Goal: Information Seeking & Learning: Check status

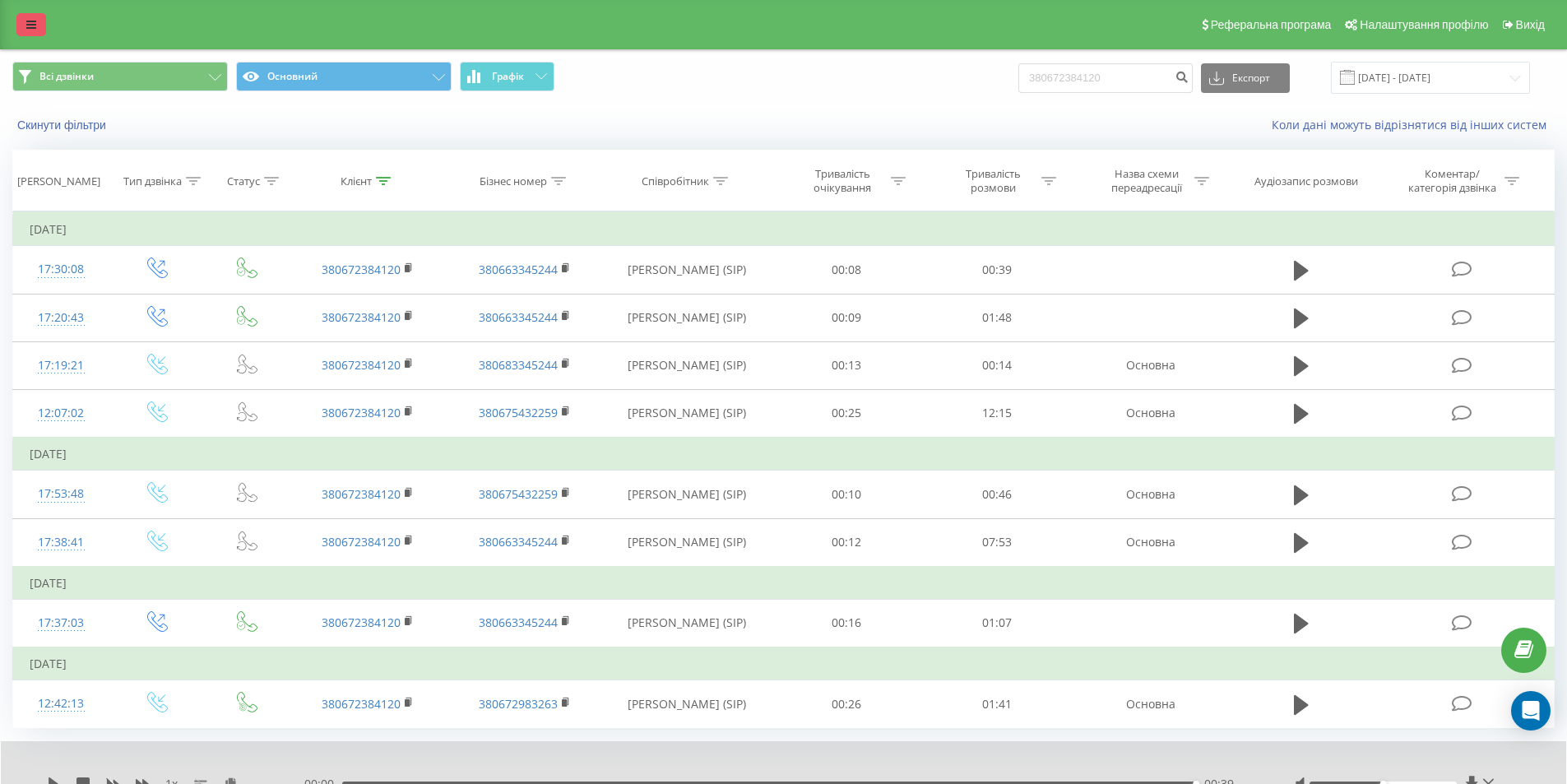
click at [38, 22] on link at bounding box center [31, 24] width 29 height 23
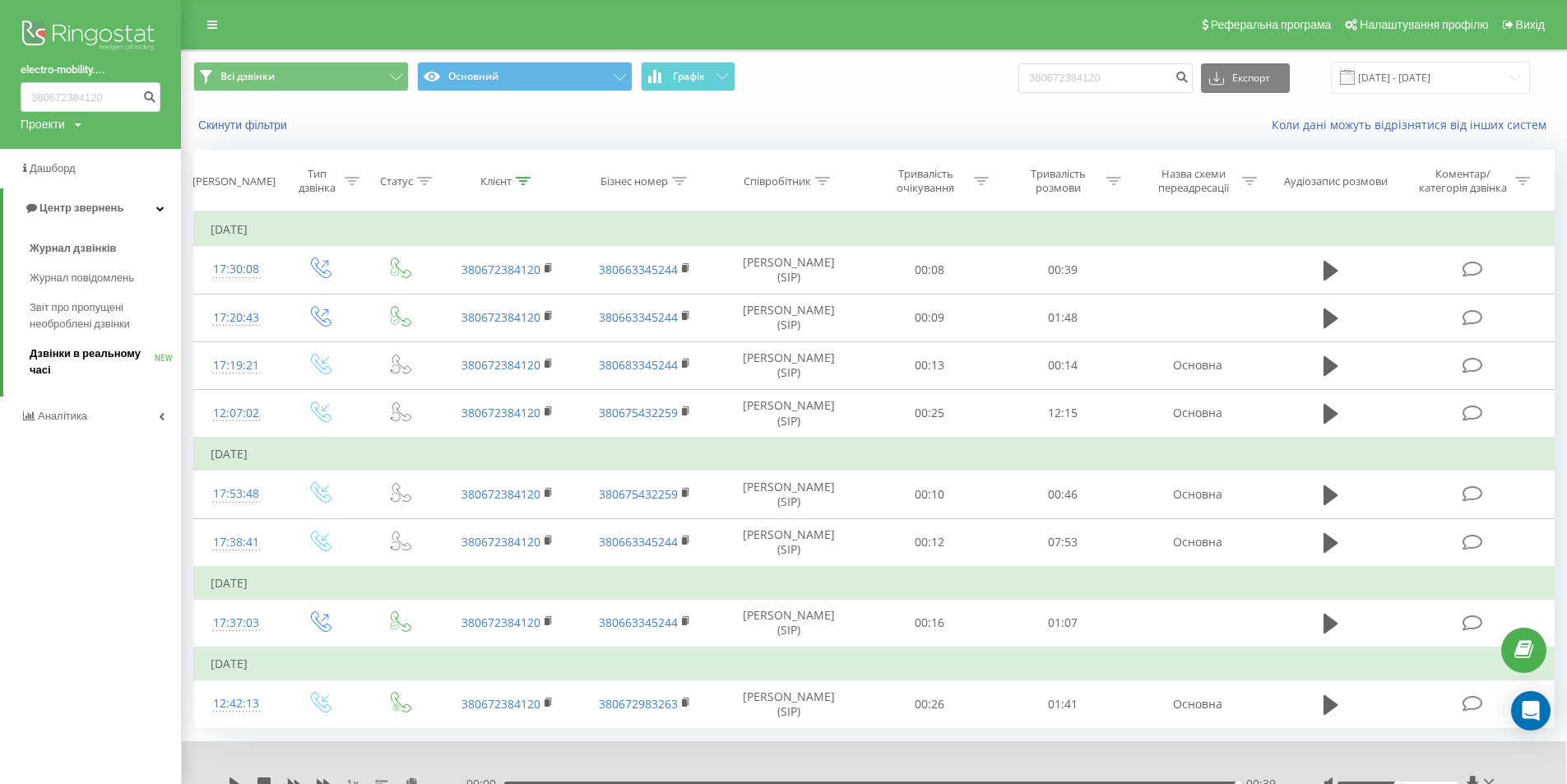
click at [93, 359] on span "Дзвінки в реальному часі" at bounding box center [91, 362] width 125 height 32
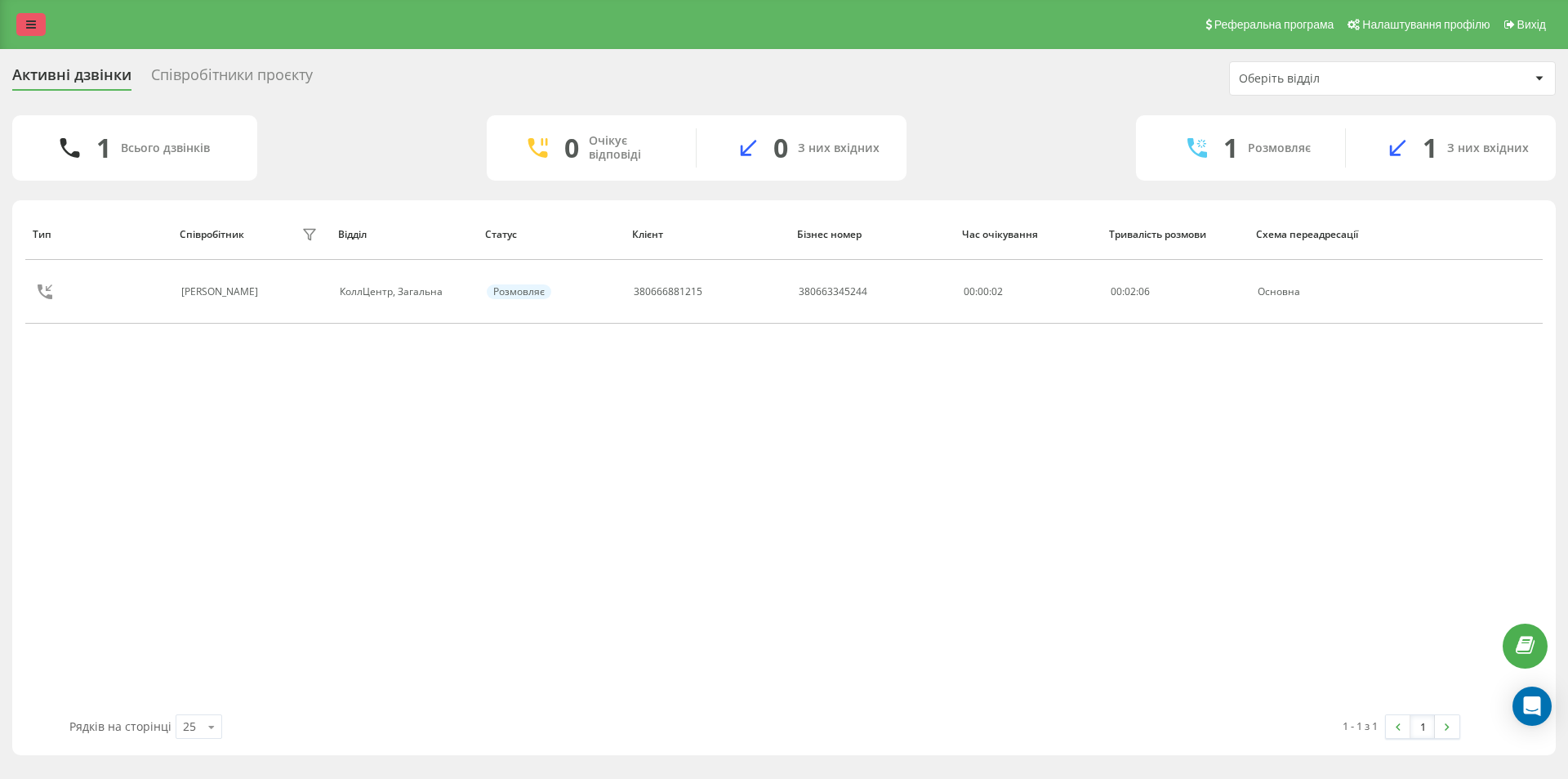
click at [23, 22] on link at bounding box center [31, 23] width 29 height 22
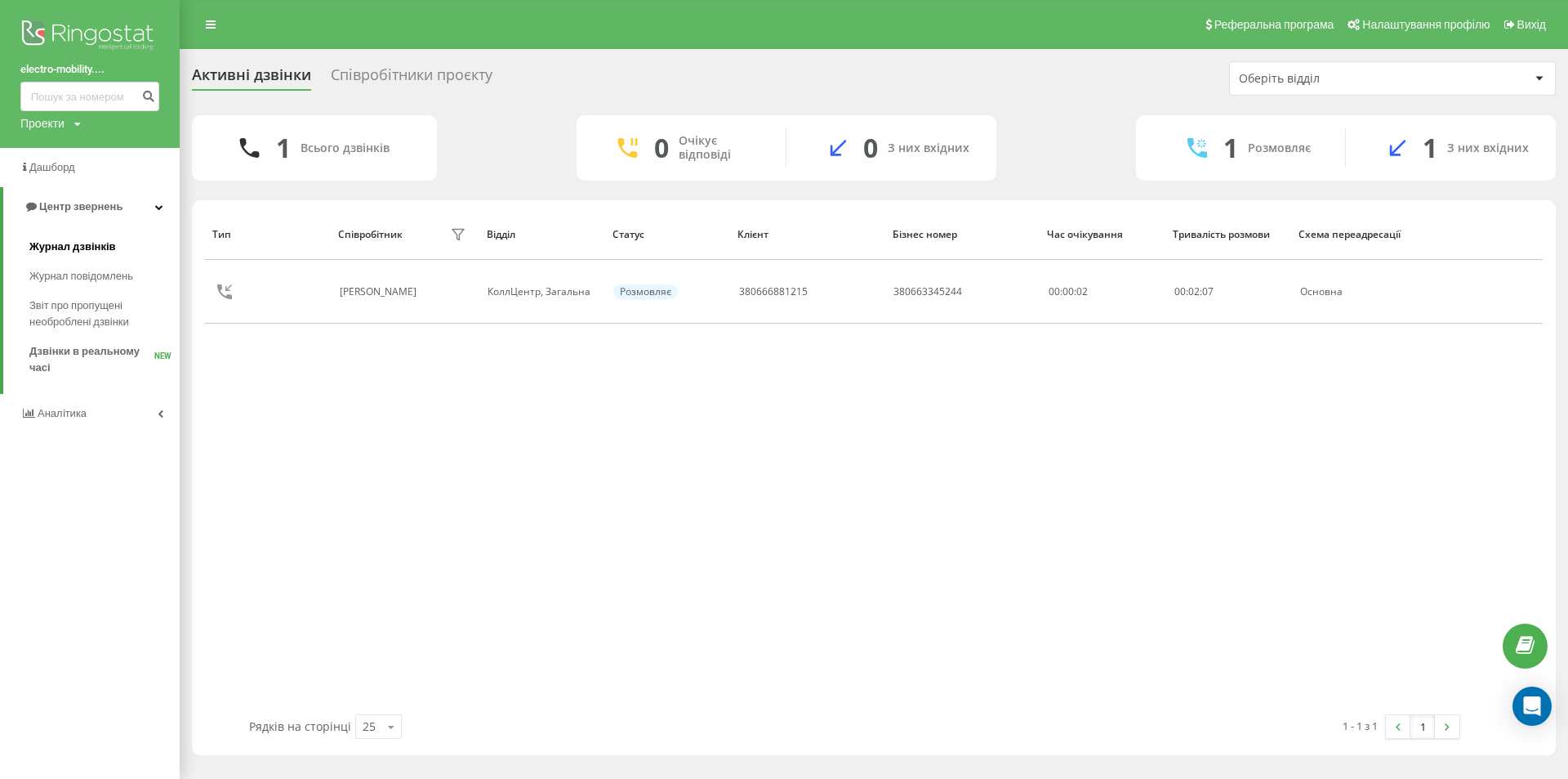
click at [58, 248] on span "Журнал дзвінків" at bounding box center [72, 246] width 87 height 17
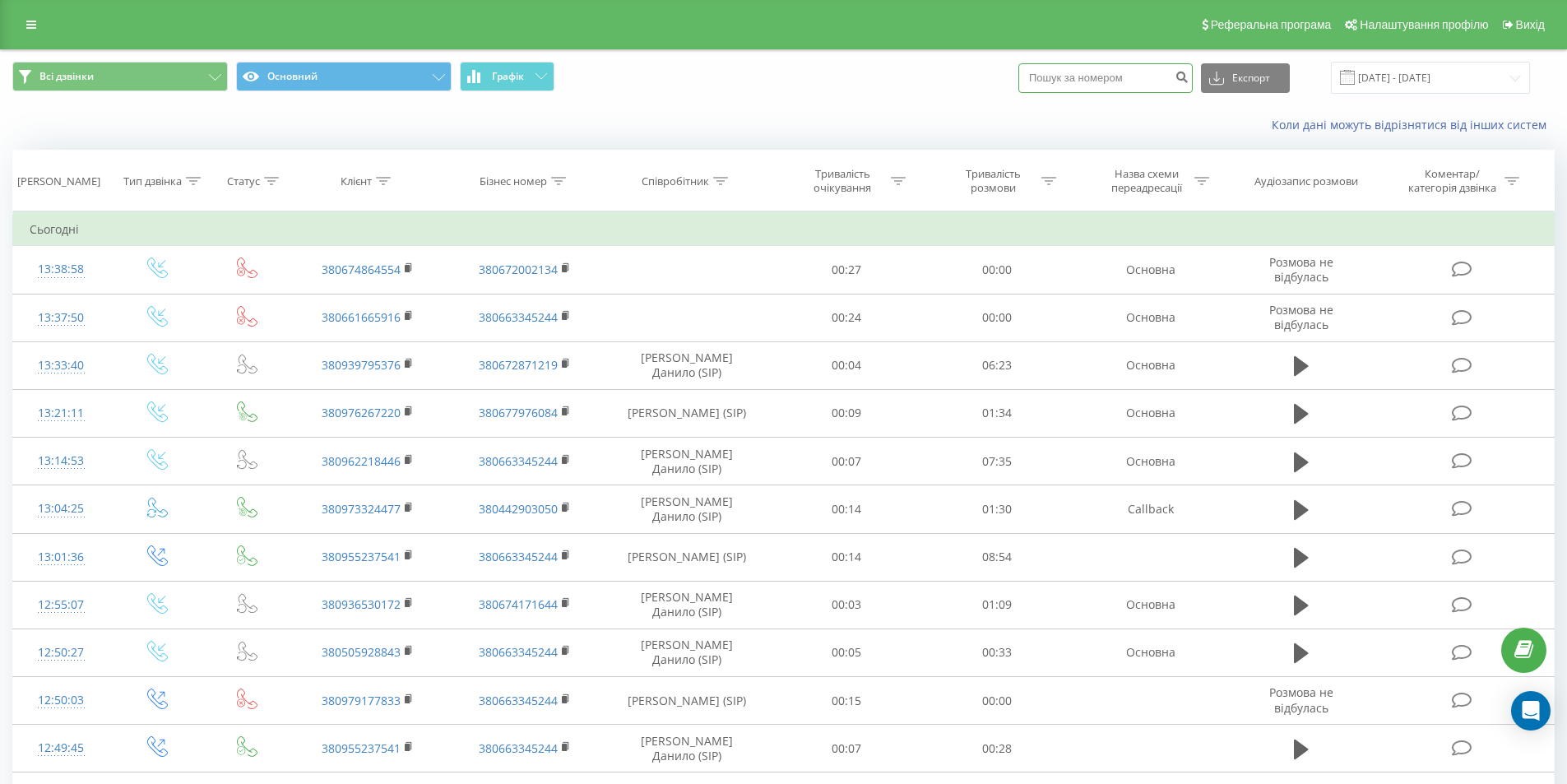
click at [1090, 81] on input at bounding box center [1105, 78] width 174 height 29
paste input "380661665916"
type input "380661665916"
click at [1189, 80] on icon "submit" at bounding box center [1182, 75] width 14 height 10
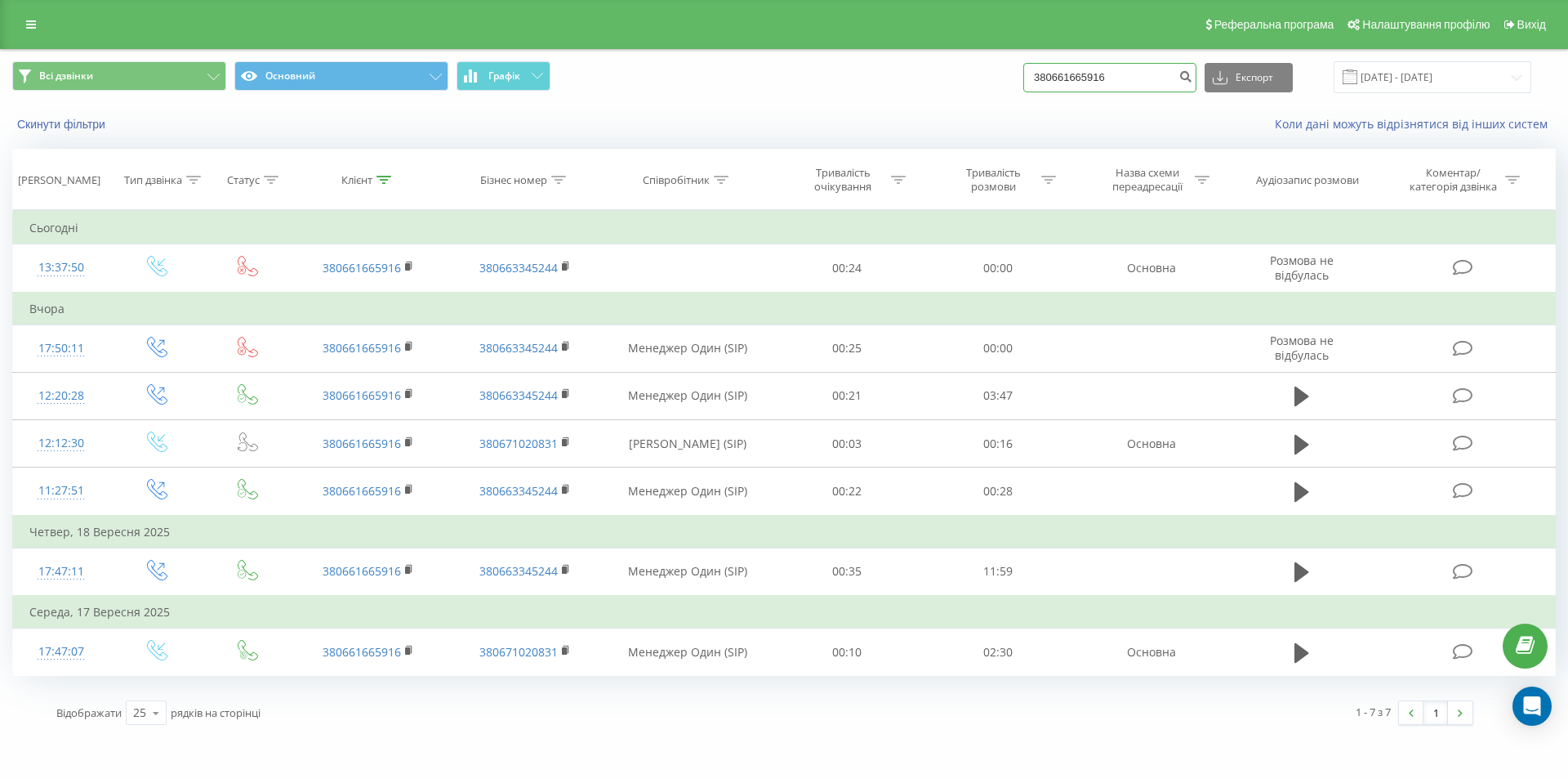
drag, startPoint x: 1145, startPoint y: 77, endPoint x: 939, endPoint y: 74, distance: 206.0
click at [939, 74] on div "Всі дзвінки Основний Графік 380661665916 Експорт .csv .xls .xlsx 20.06.2025 - 2…" at bounding box center [784, 77] width 1544 height 32
paste input "965866964"
type input "380965866964"
click at [1192, 78] on icon "submit" at bounding box center [1186, 74] width 14 height 10
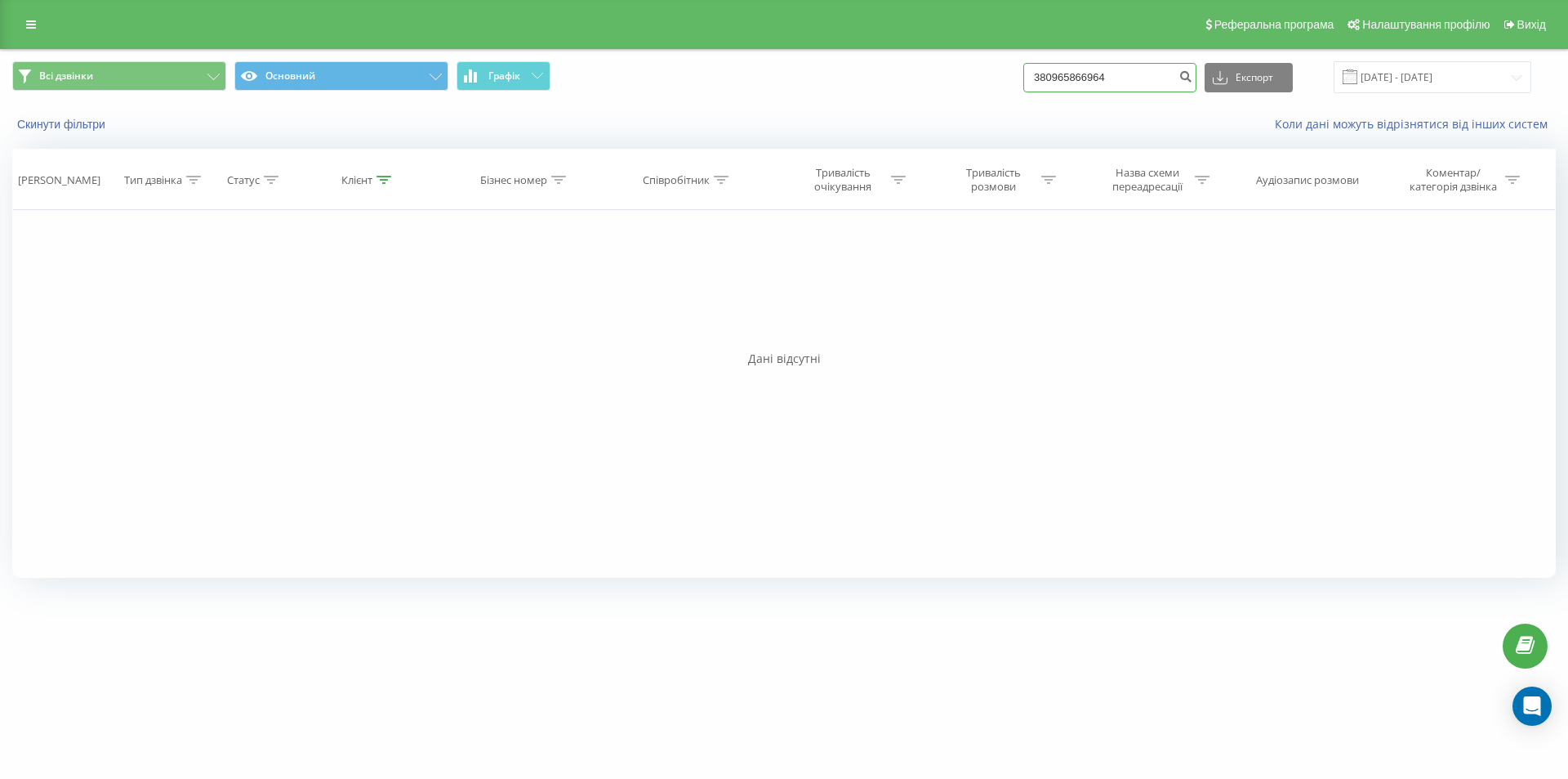
drag, startPoint x: 1124, startPoint y: 74, endPoint x: 923, endPoint y: 72, distance: 201.0
click at [923, 72] on div "Всі дзвінки Основний Графік 380965866964 Експорт .csv .xls .xlsx [DATE] - [DATE]" at bounding box center [784, 77] width 1544 height 32
paste input "677409012"
type input "380677409012"
click at [1192, 75] on icon "submit" at bounding box center [1186, 74] width 14 height 10
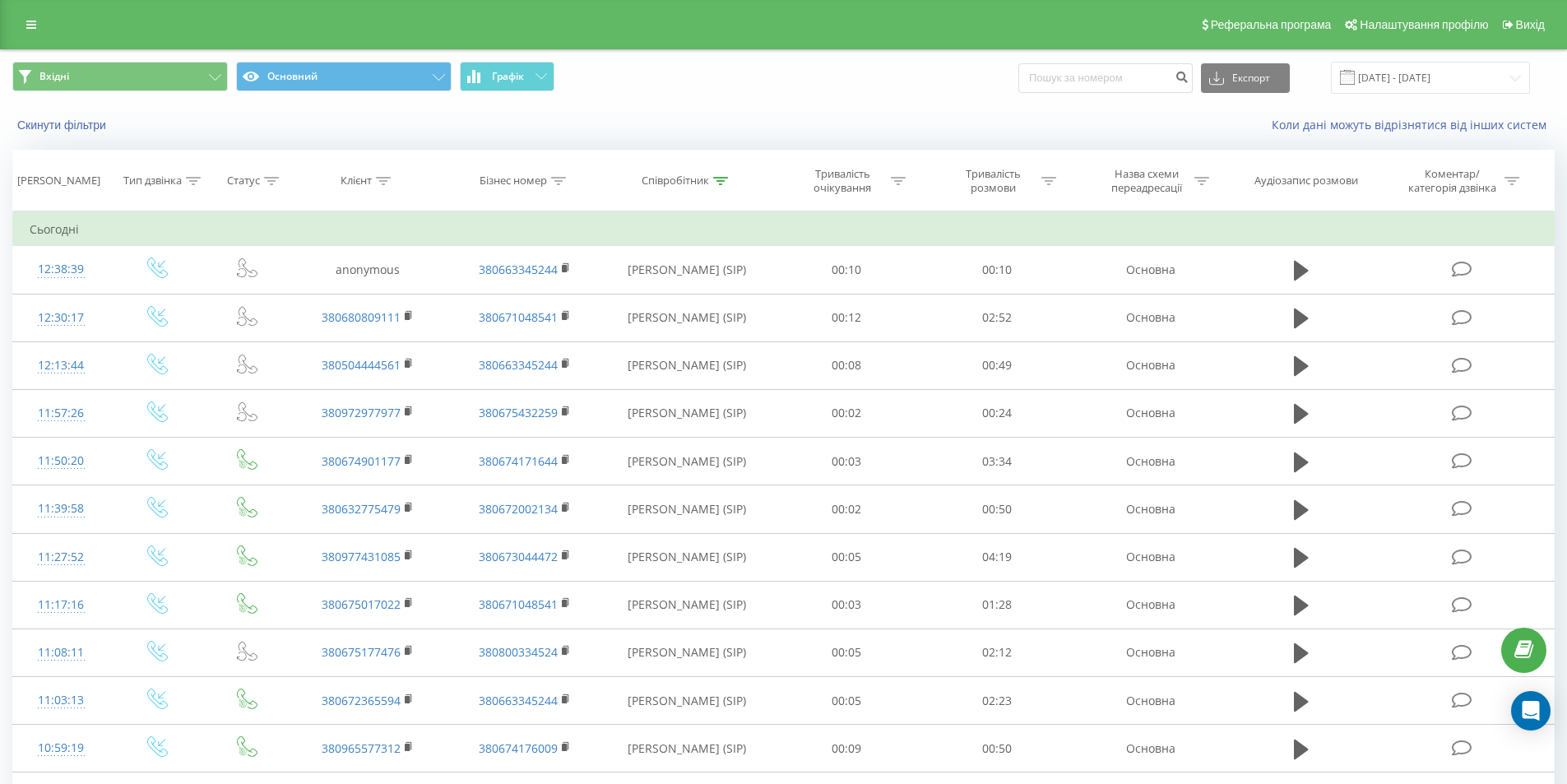
click at [507, 58] on div "Вхідні Основний Графік Експорт .csv .xls .xlsx 20.09.2025 - 20.09.2025" at bounding box center [784, 78] width 1566 height 55
click at [511, 65] on button "Графік" at bounding box center [507, 77] width 94 height 29
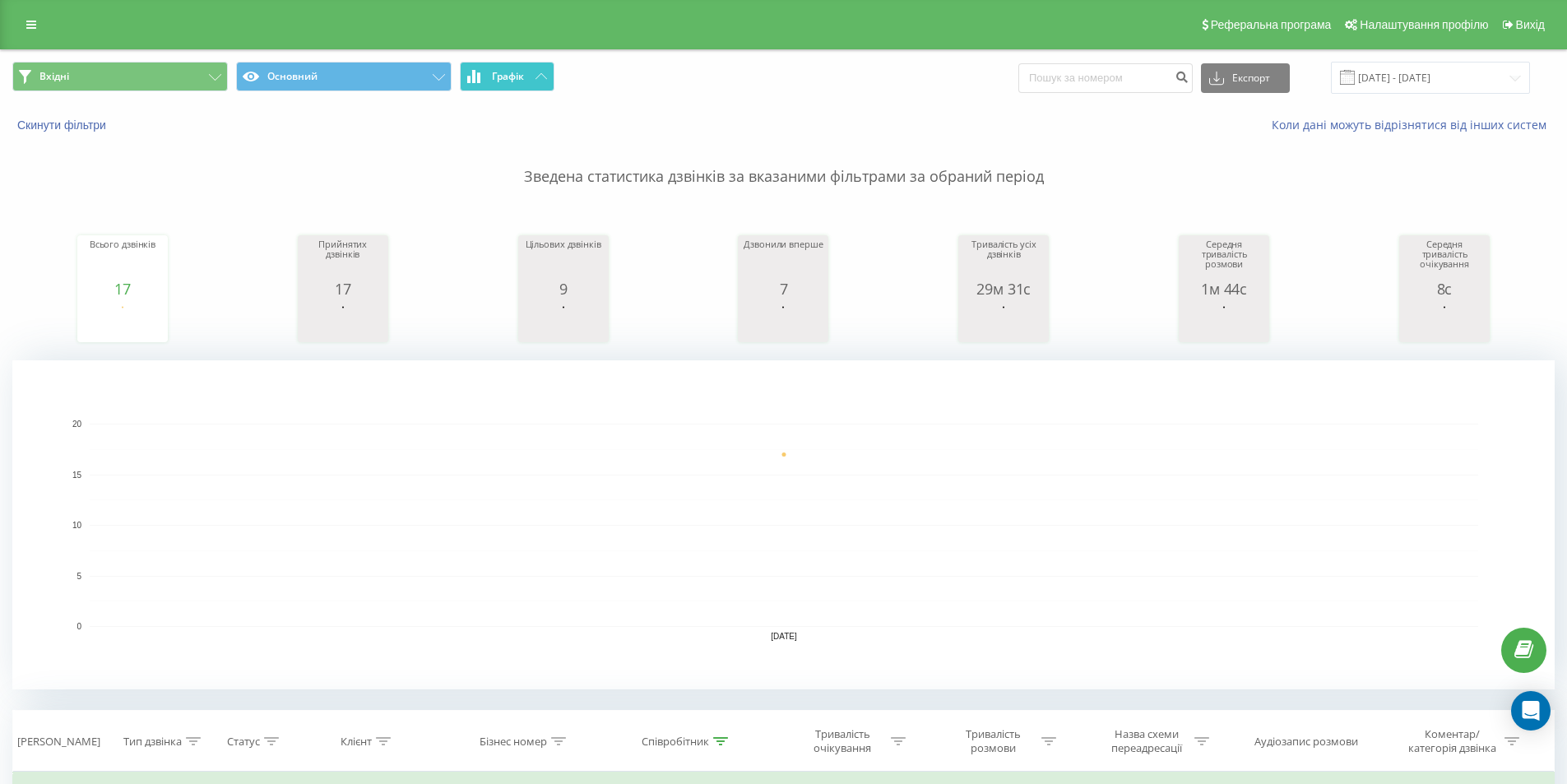
click at [511, 73] on span "Графік" at bounding box center [507, 77] width 32 height 12
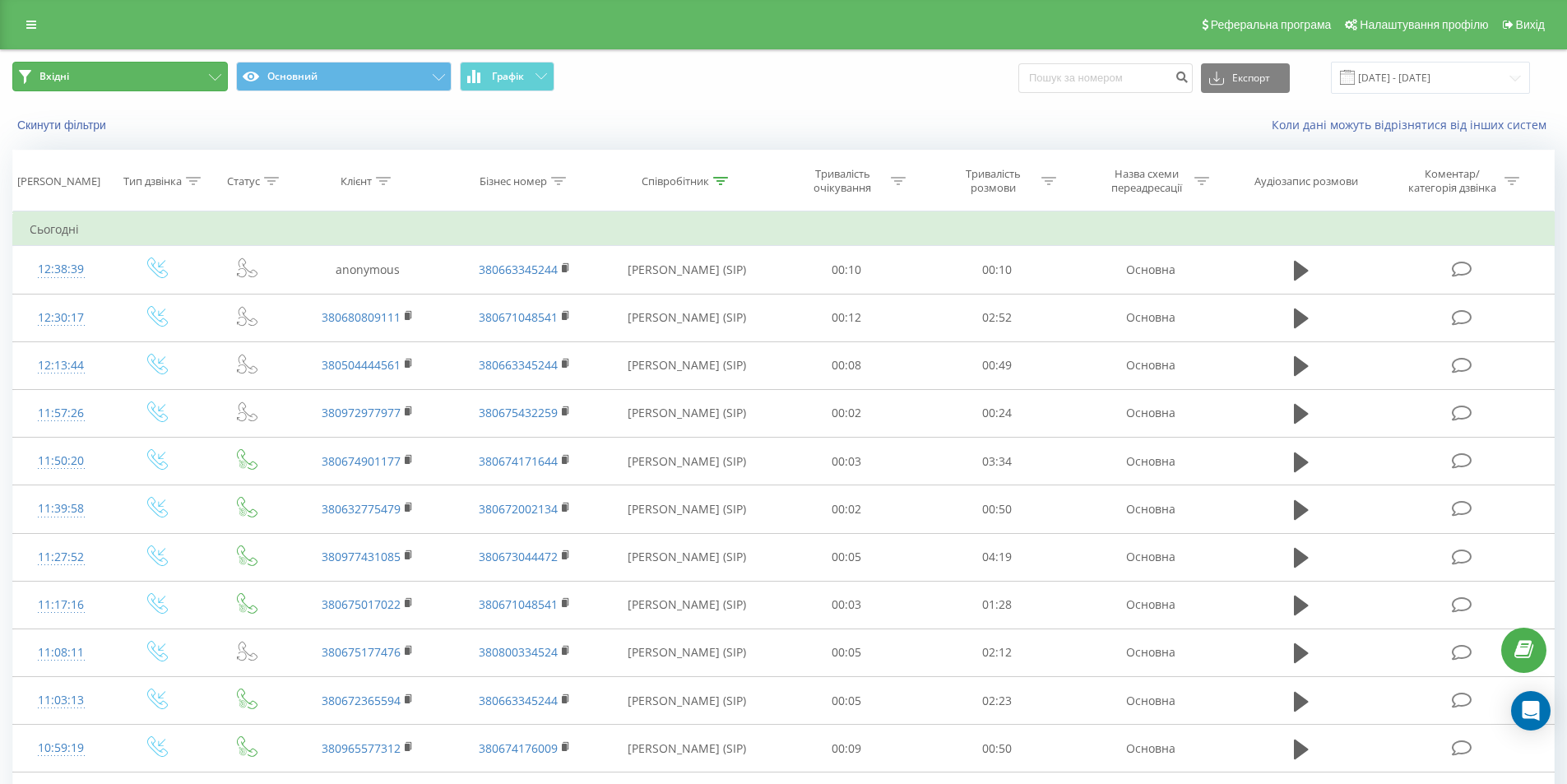
click at [149, 75] on button "Вхідні" at bounding box center [120, 77] width 215 height 29
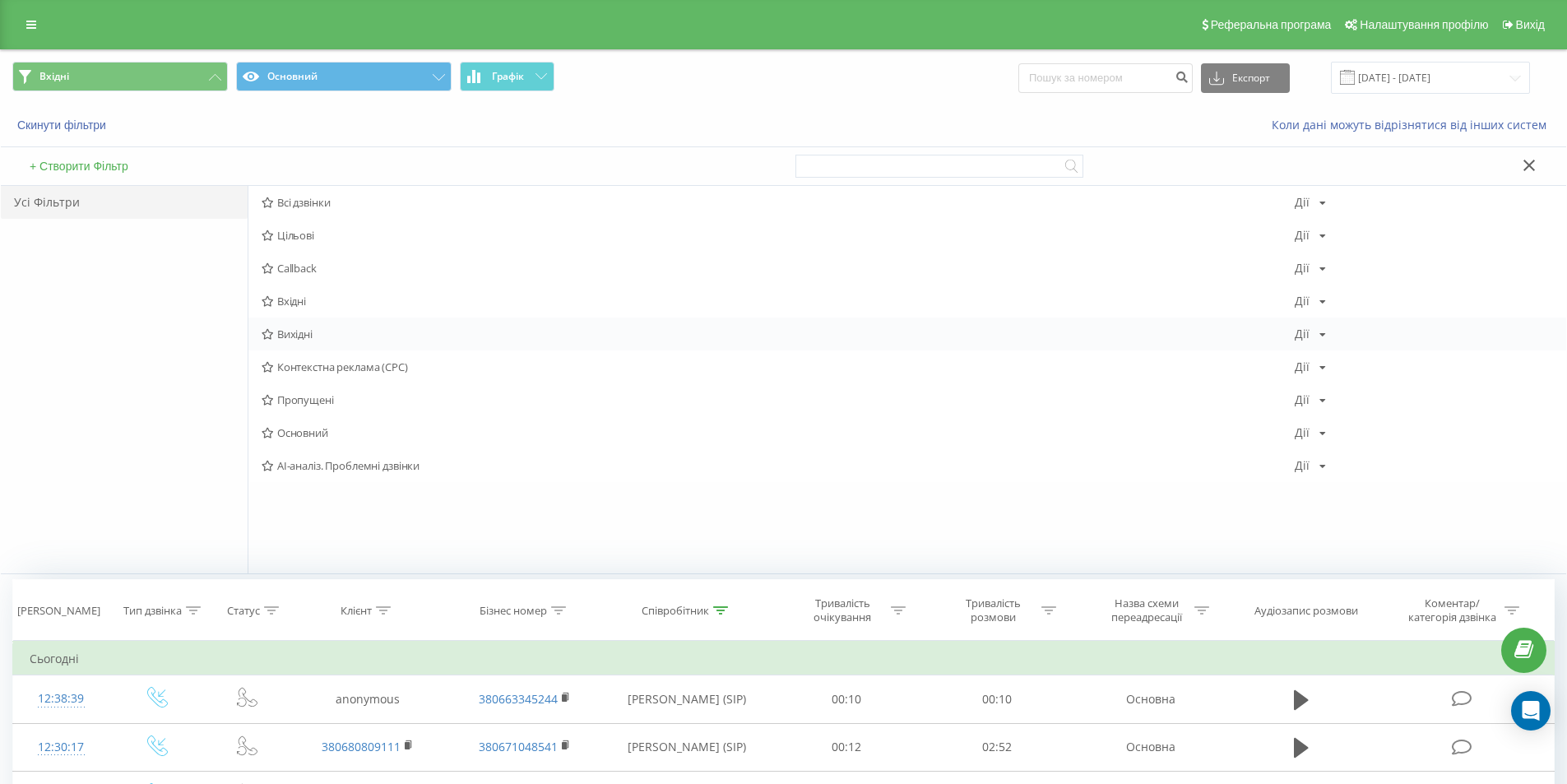
click at [319, 334] on span "Вихідні" at bounding box center [778, 334] width 1033 height 12
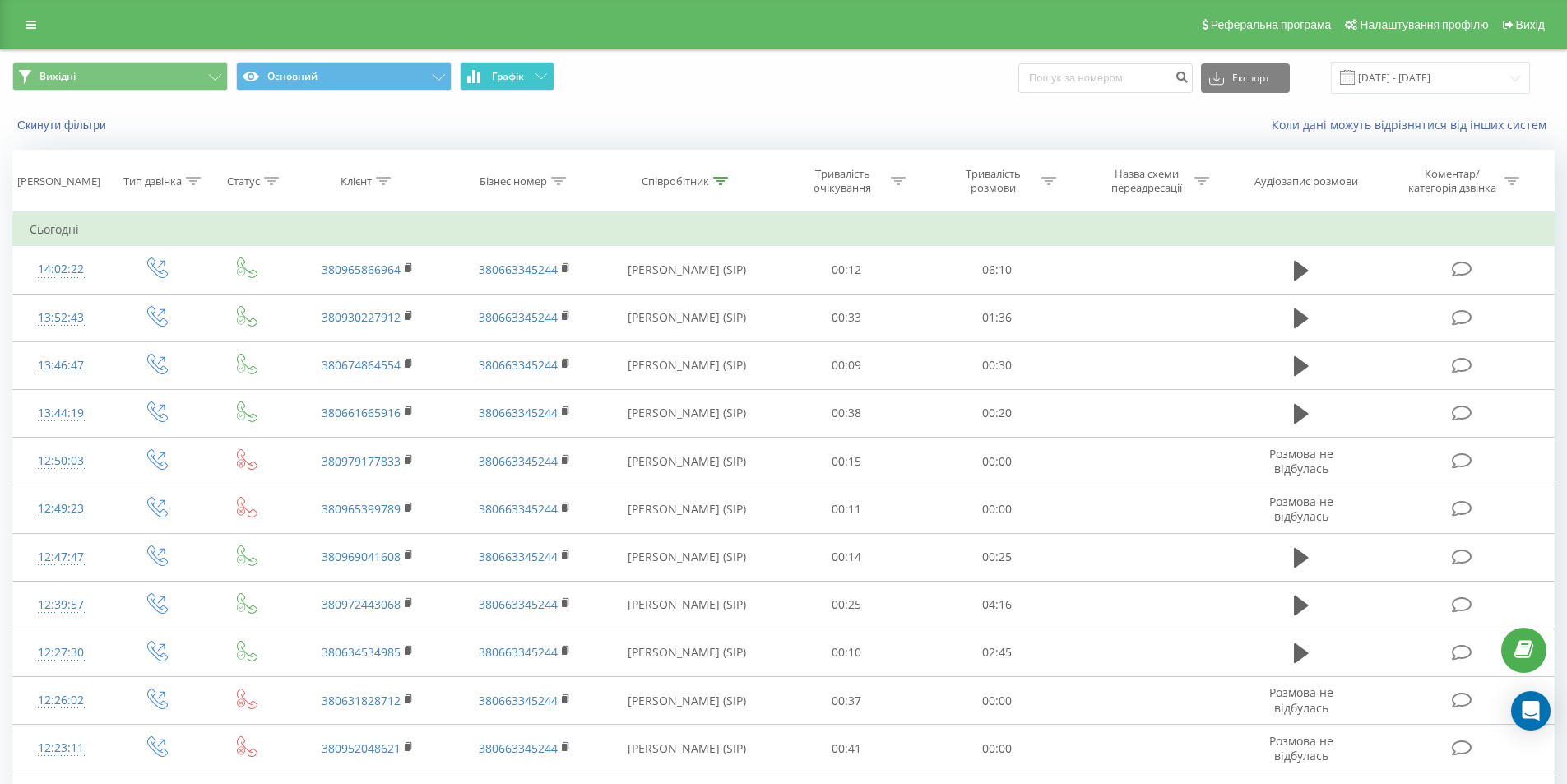
click at [539, 75] on icon at bounding box center [542, 76] width 12 height 6
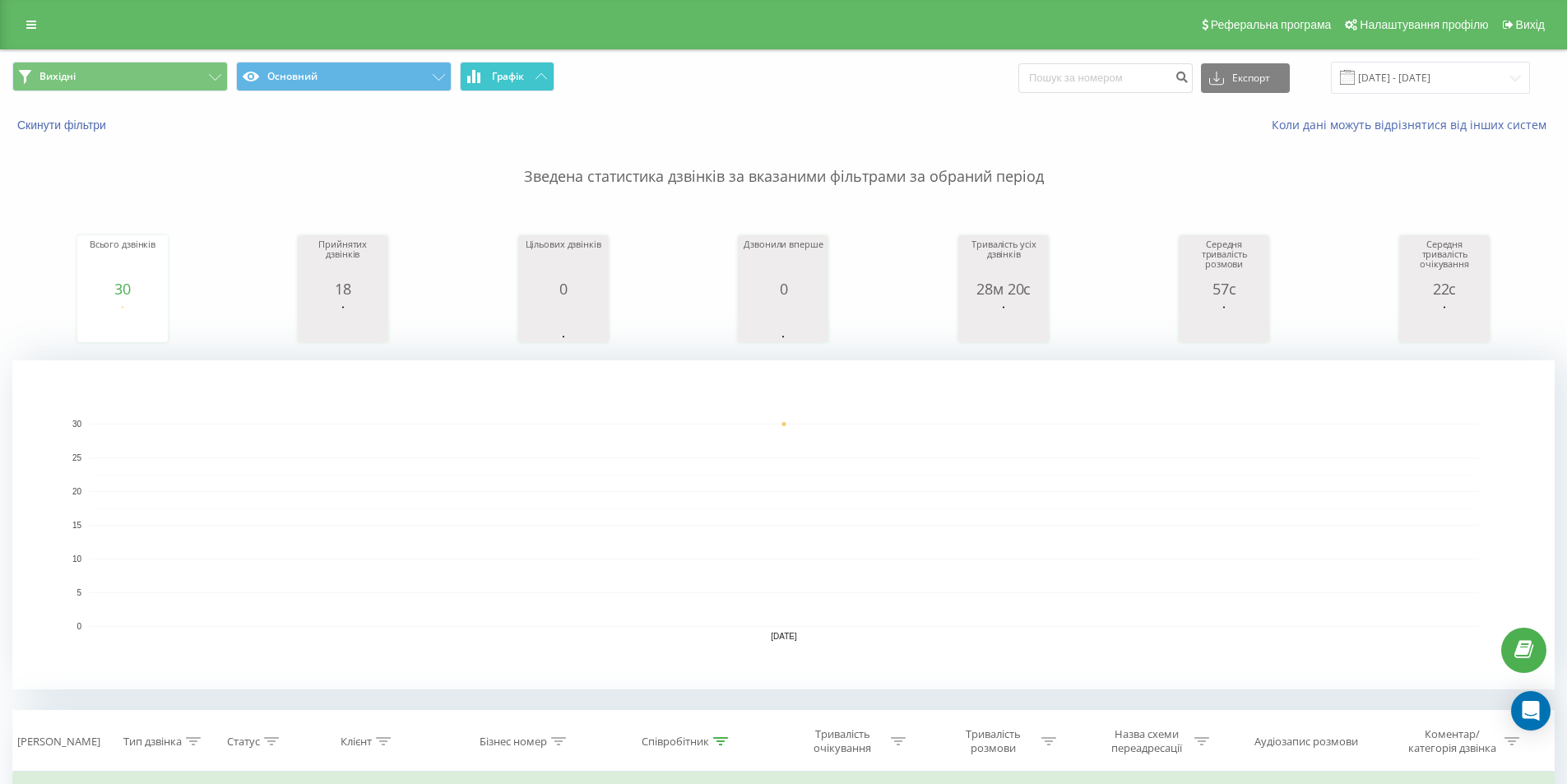
click at [539, 75] on icon at bounding box center [542, 76] width 12 height 6
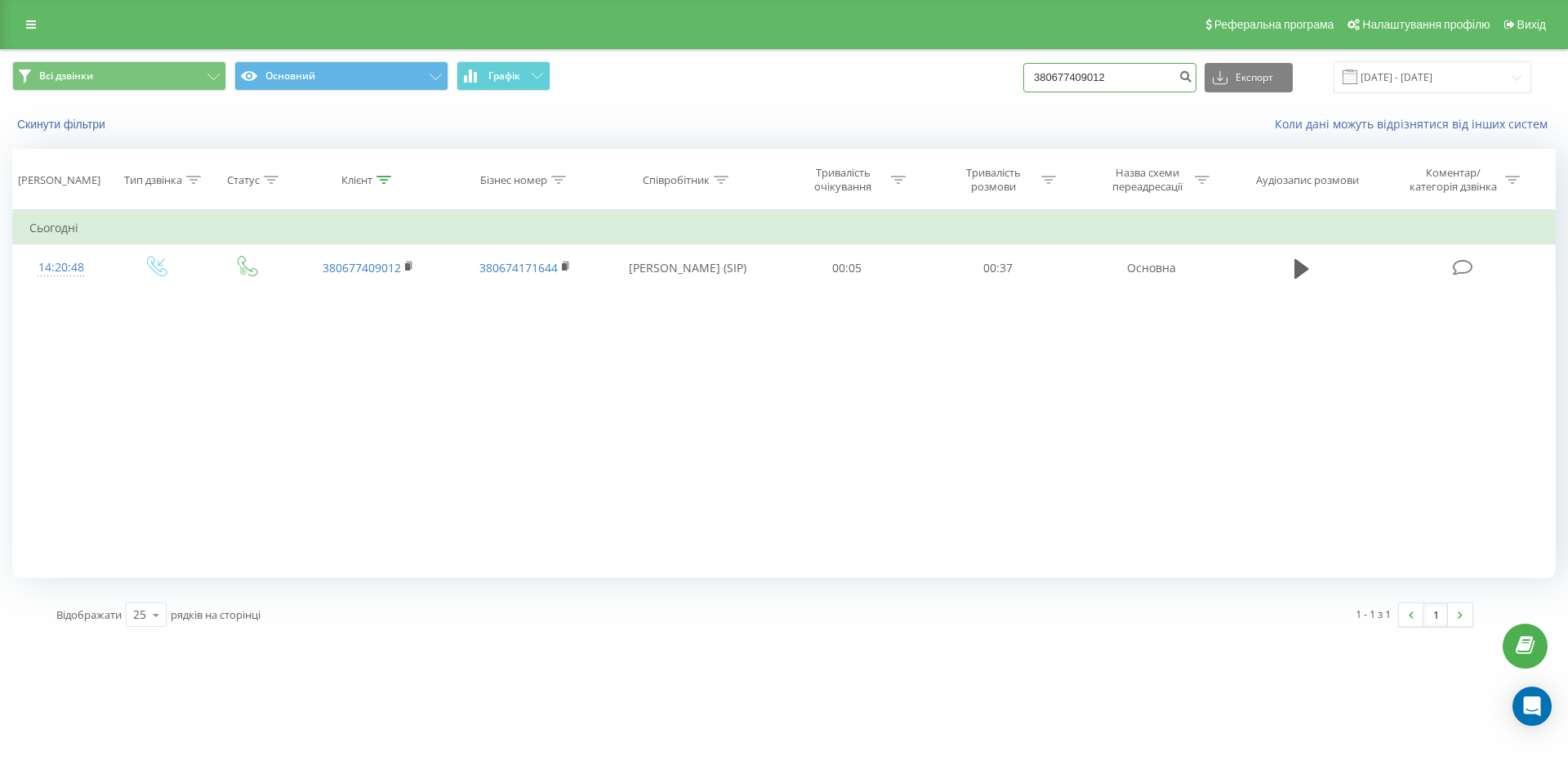
drag, startPoint x: 1137, startPoint y: 82, endPoint x: 1003, endPoint y: 92, distance: 134.4
click at [1003, 92] on div "Всі дзвінки Основний Графік 380677409012 Експорт .csv .xls .xlsx [DATE] - [DATE]" at bounding box center [784, 77] width 1544 height 32
paste input "951922808"
type input "380951922808"
click at [1195, 80] on button "submit" at bounding box center [1186, 77] width 22 height 29
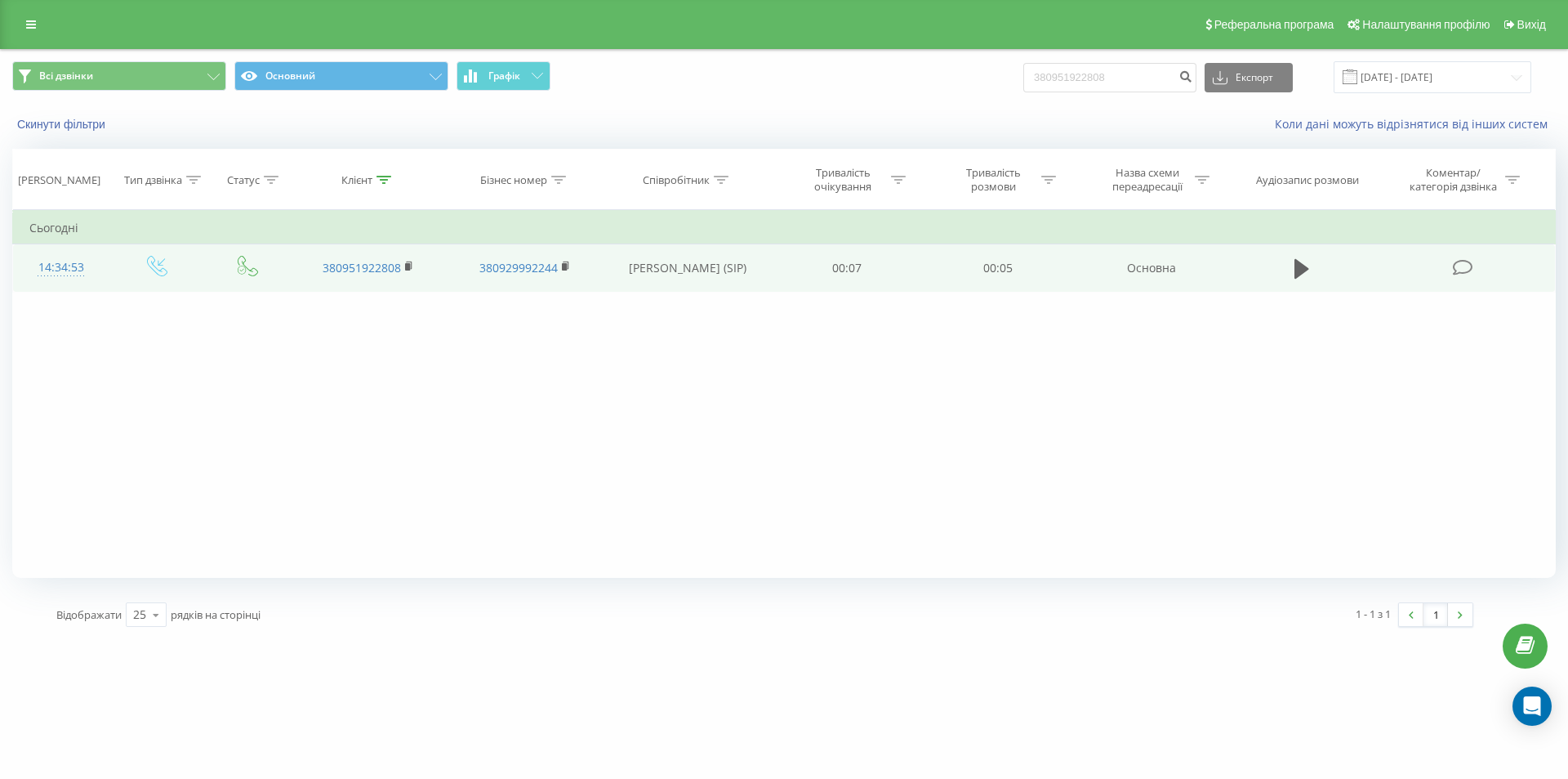
click at [1280, 267] on td at bounding box center [1302, 267] width 144 height 48
click at [1295, 274] on icon at bounding box center [1302, 268] width 15 height 22
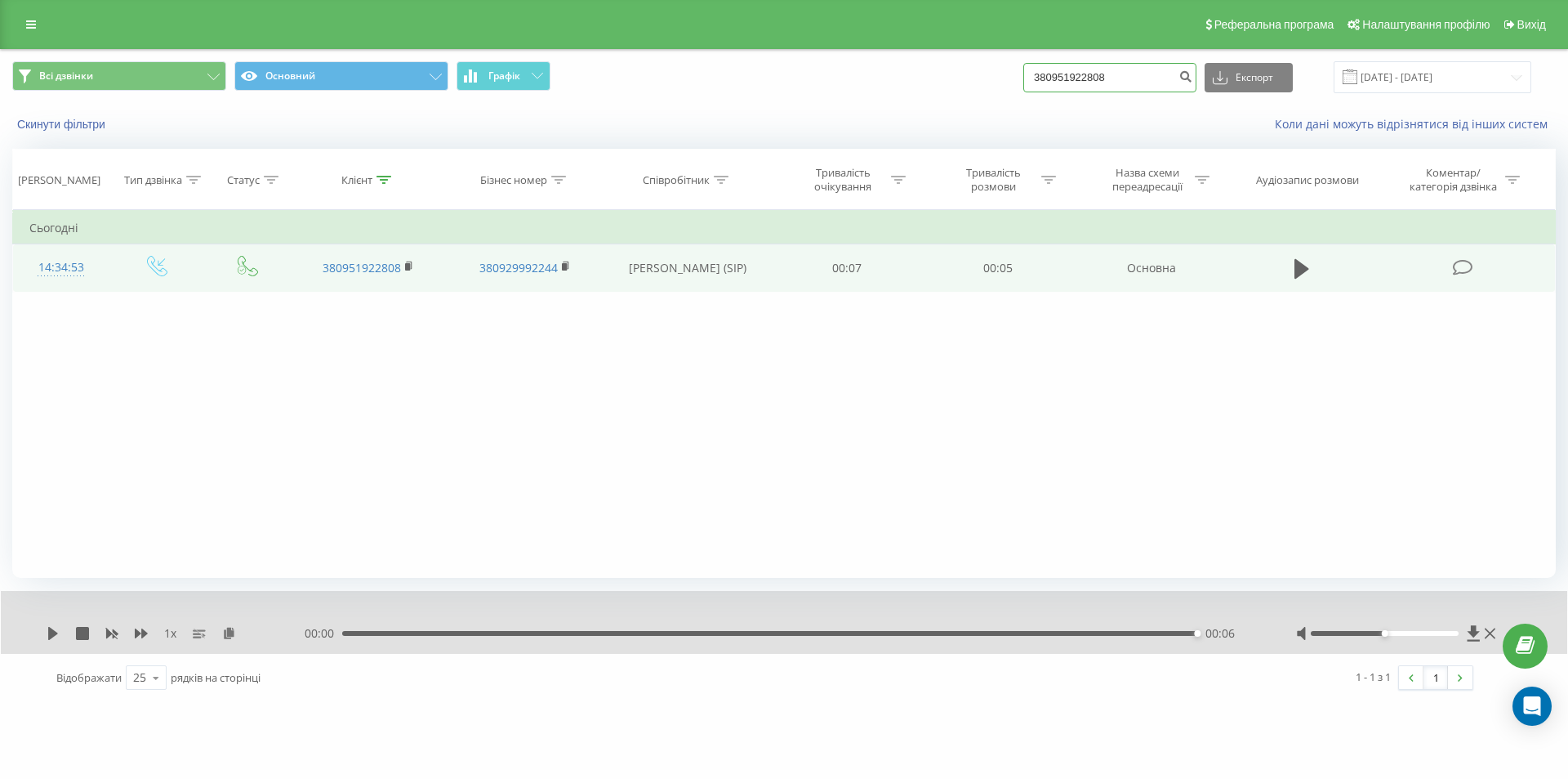
drag, startPoint x: 1138, startPoint y: 82, endPoint x: 889, endPoint y: 87, distance: 249.1
click at [889, 87] on div "Всі дзвінки Основний Графік 380951922808 Експорт .csv .xls .xlsx 20.06.2025 - 2…" at bounding box center [784, 77] width 1544 height 32
paste input "674027472"
type input "380674027472"
click at [1192, 72] on icon "submit" at bounding box center [1186, 74] width 14 height 10
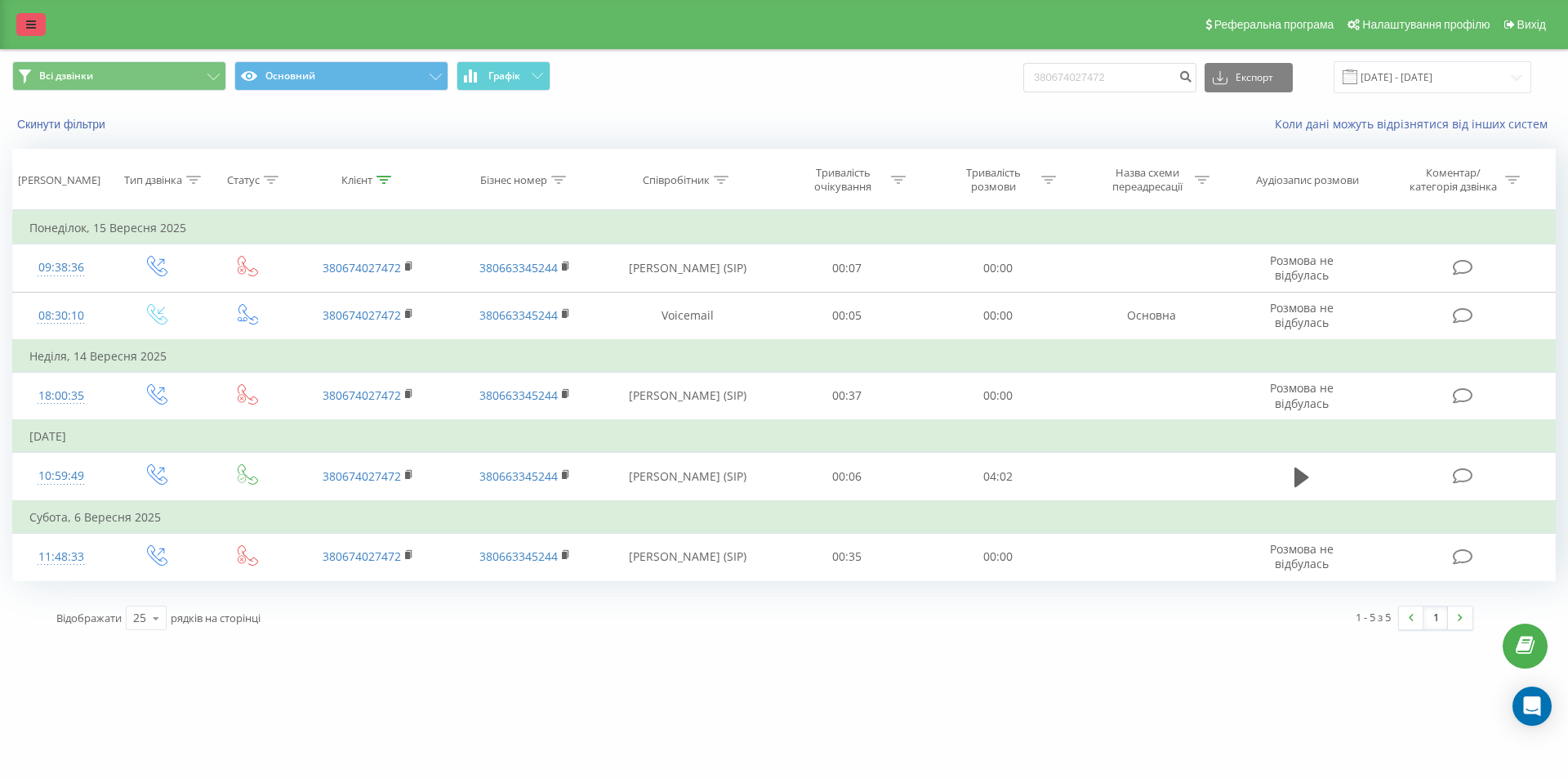
click at [25, 20] on link at bounding box center [31, 23] width 29 height 22
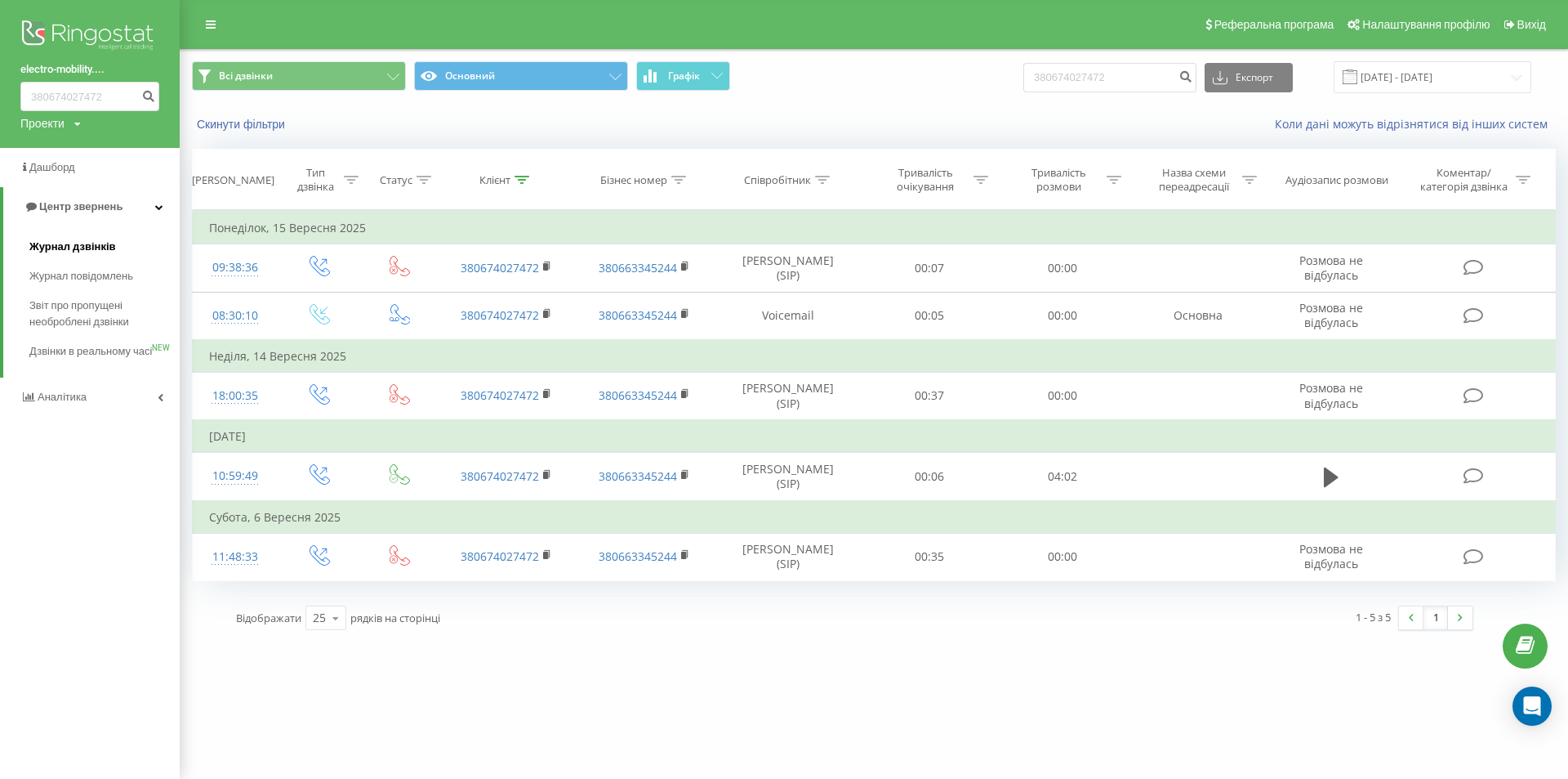
click at [84, 243] on span "Журнал дзвінків" at bounding box center [72, 246] width 87 height 17
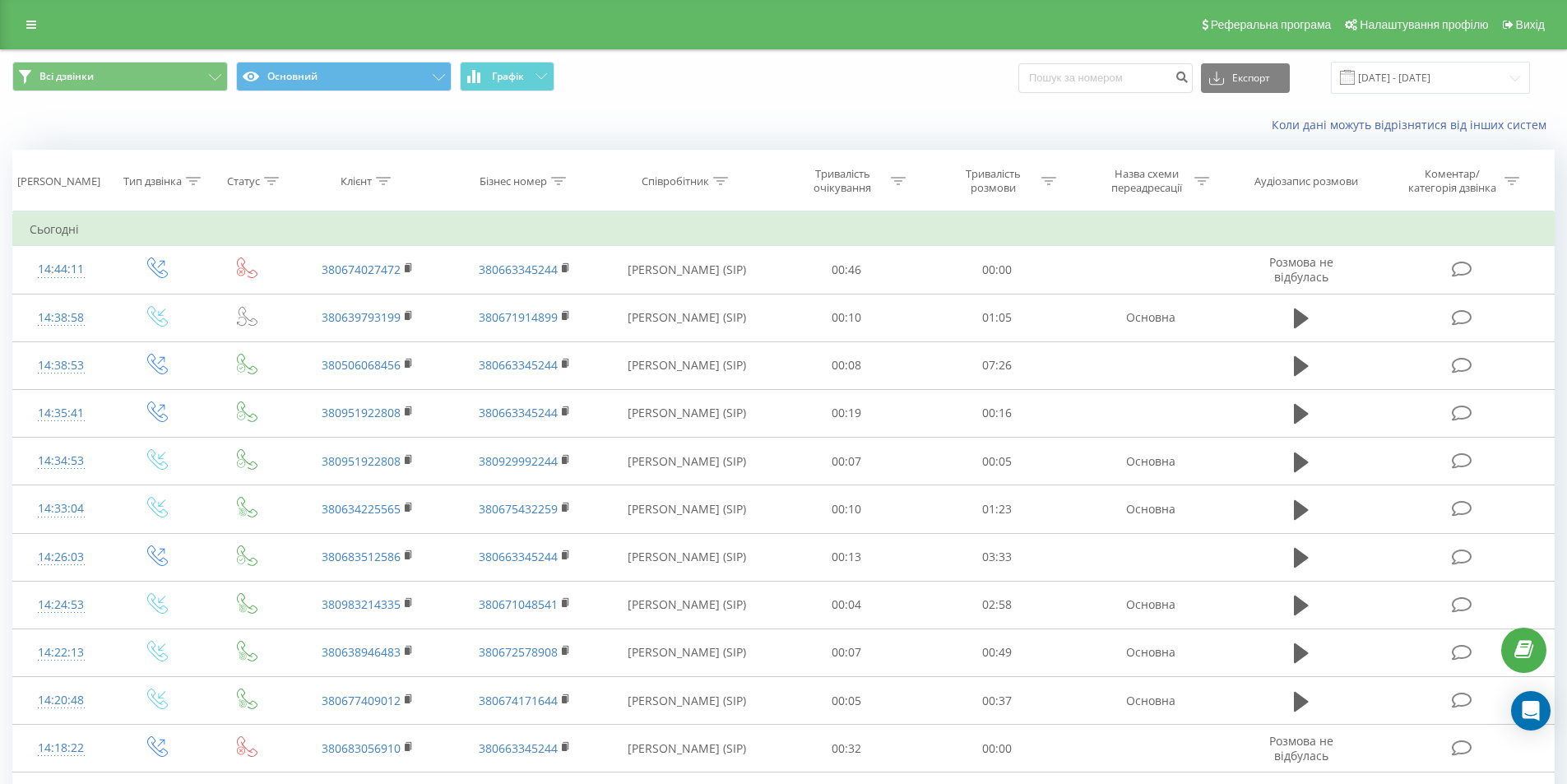
click at [16, 28] on div "Реферальна програма Налаштування профілю Вихід" at bounding box center [784, 25] width 1567 height 49
click at [35, 24] on icon at bounding box center [31, 25] width 10 height 12
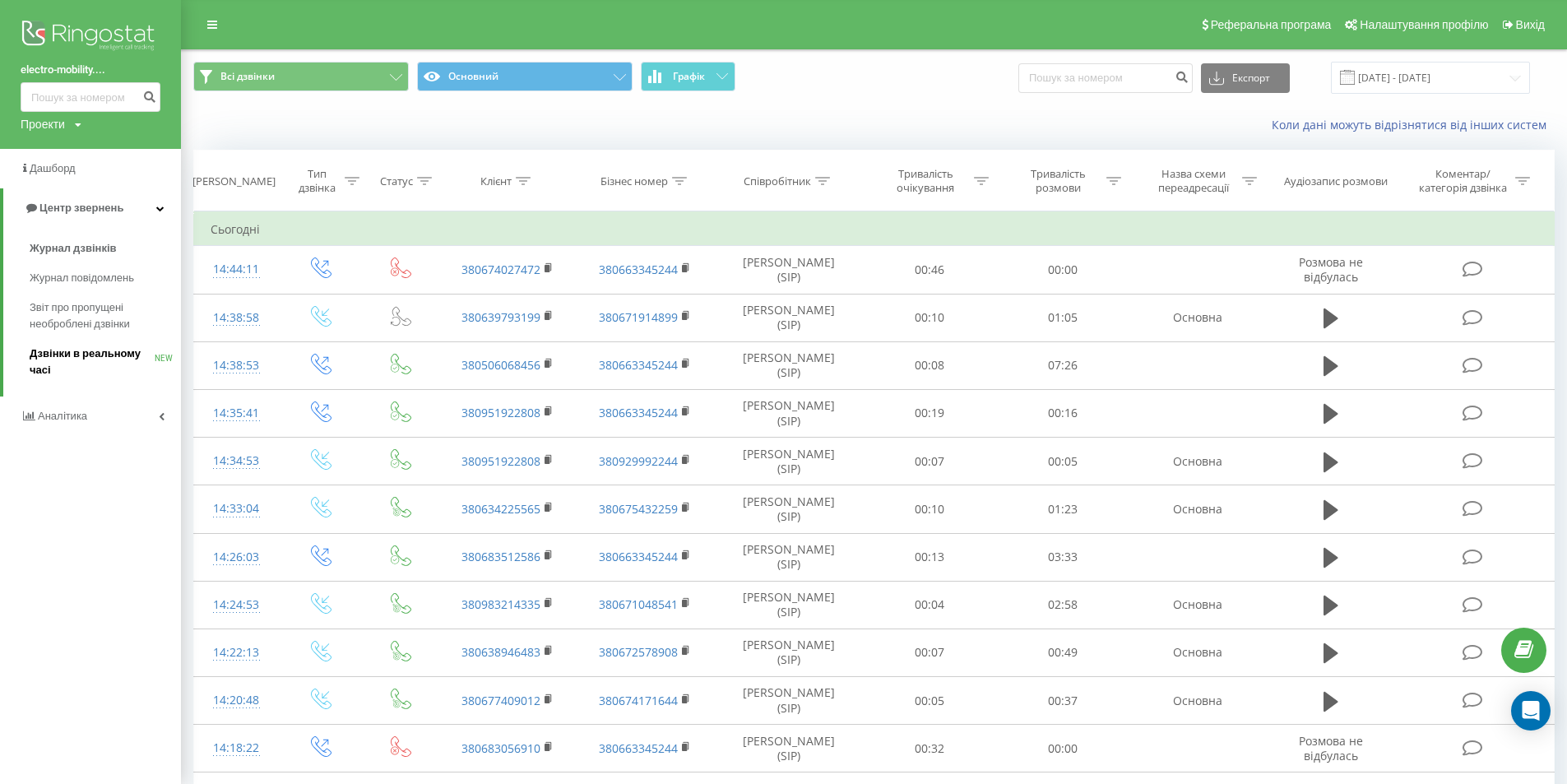
click at [63, 365] on span "Дзвінки в реальному часі" at bounding box center [91, 362] width 125 height 32
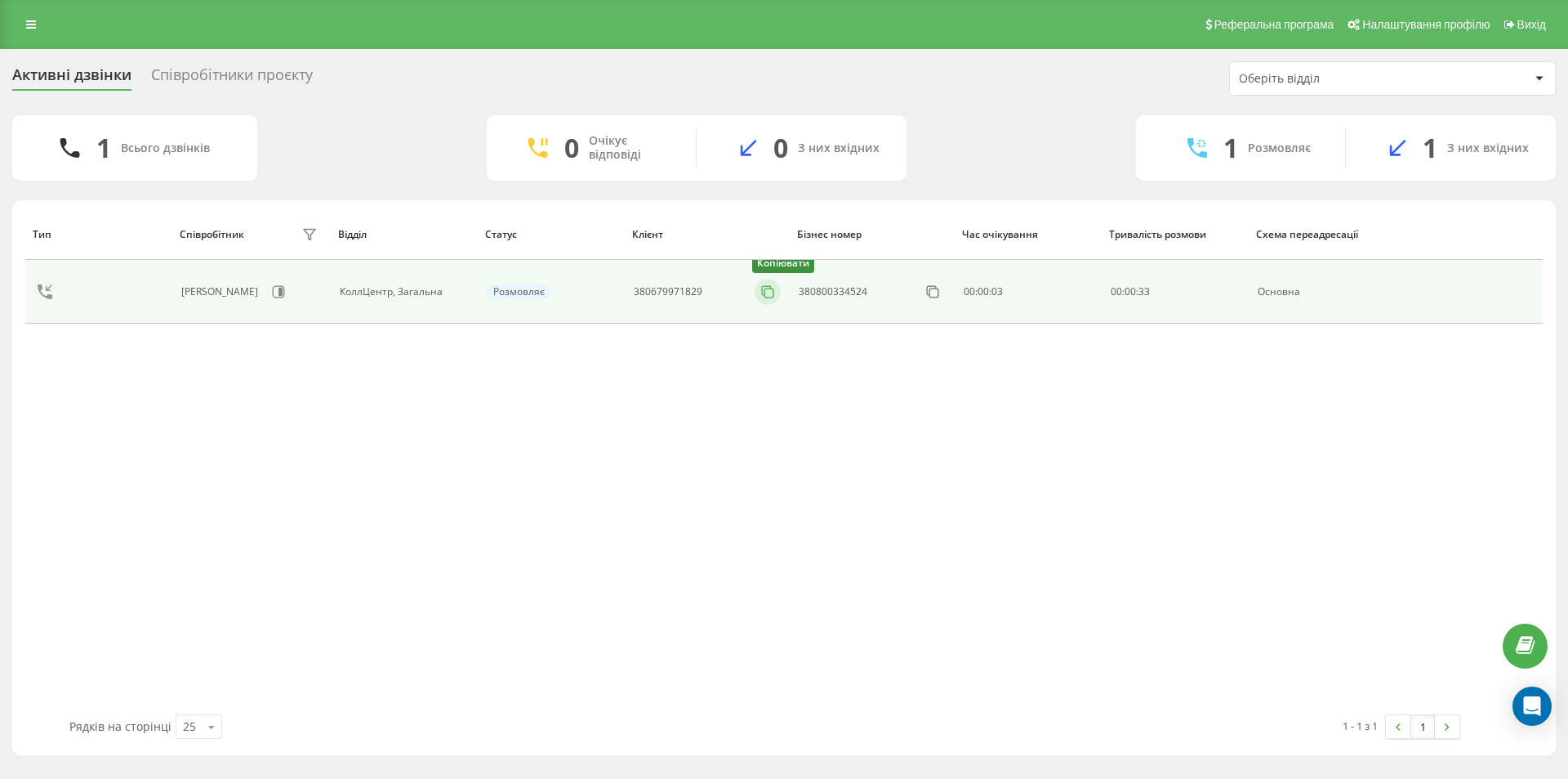
click at [765, 296] on rect at bounding box center [768, 292] width 9 height 9
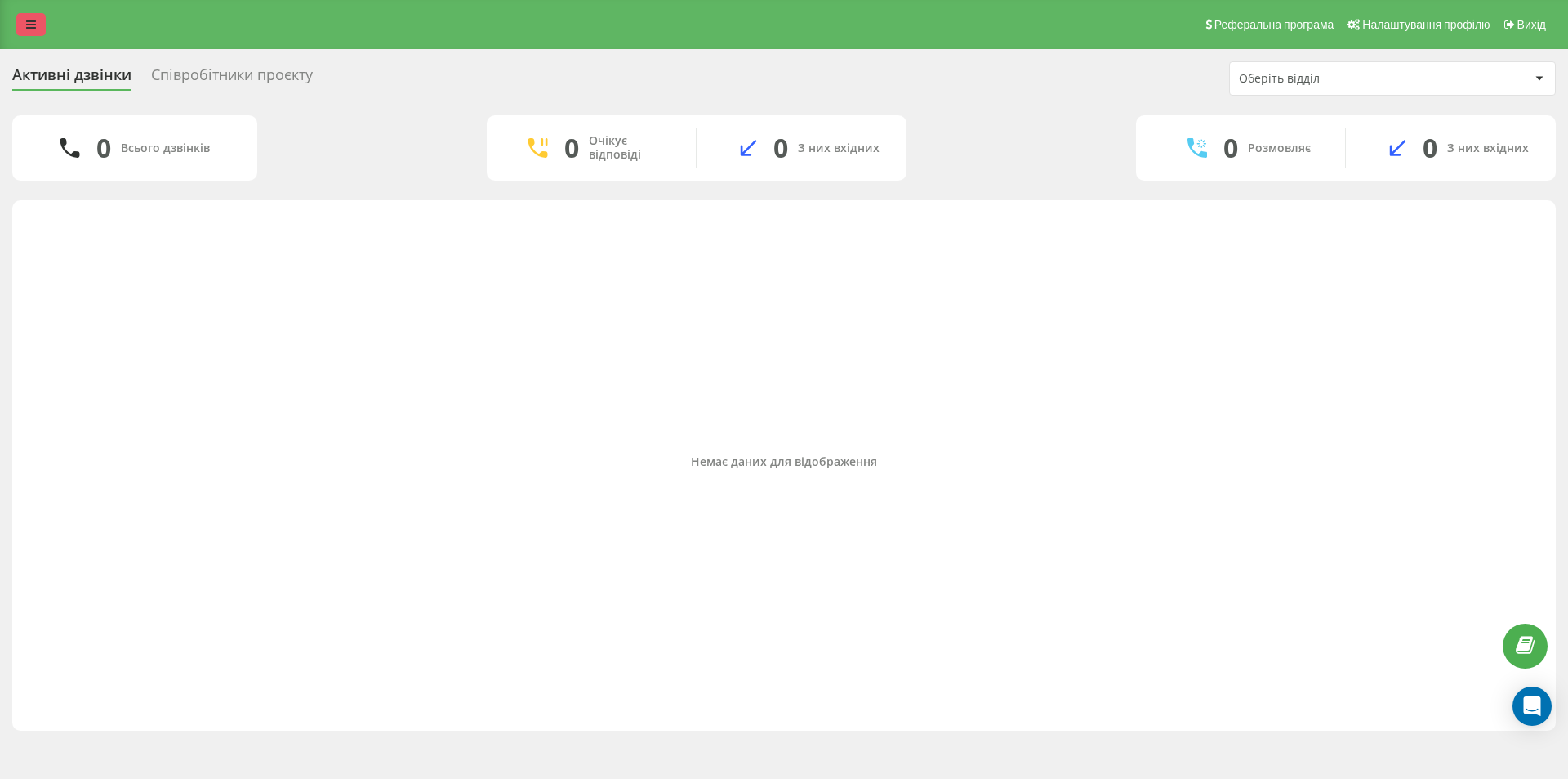
click at [20, 29] on link at bounding box center [31, 23] width 29 height 22
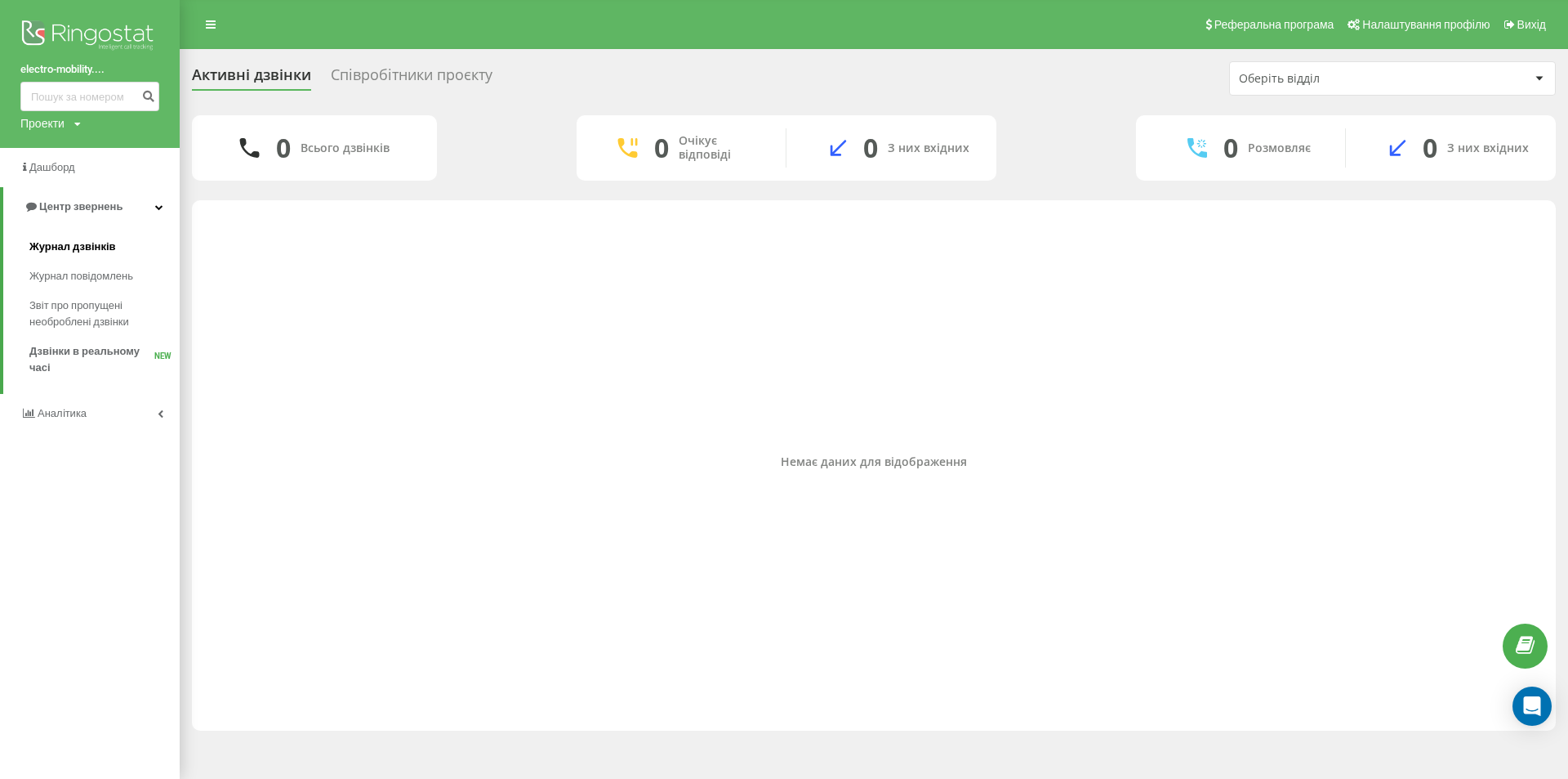
click at [104, 250] on span "Журнал дзвінків" at bounding box center [72, 246] width 87 height 17
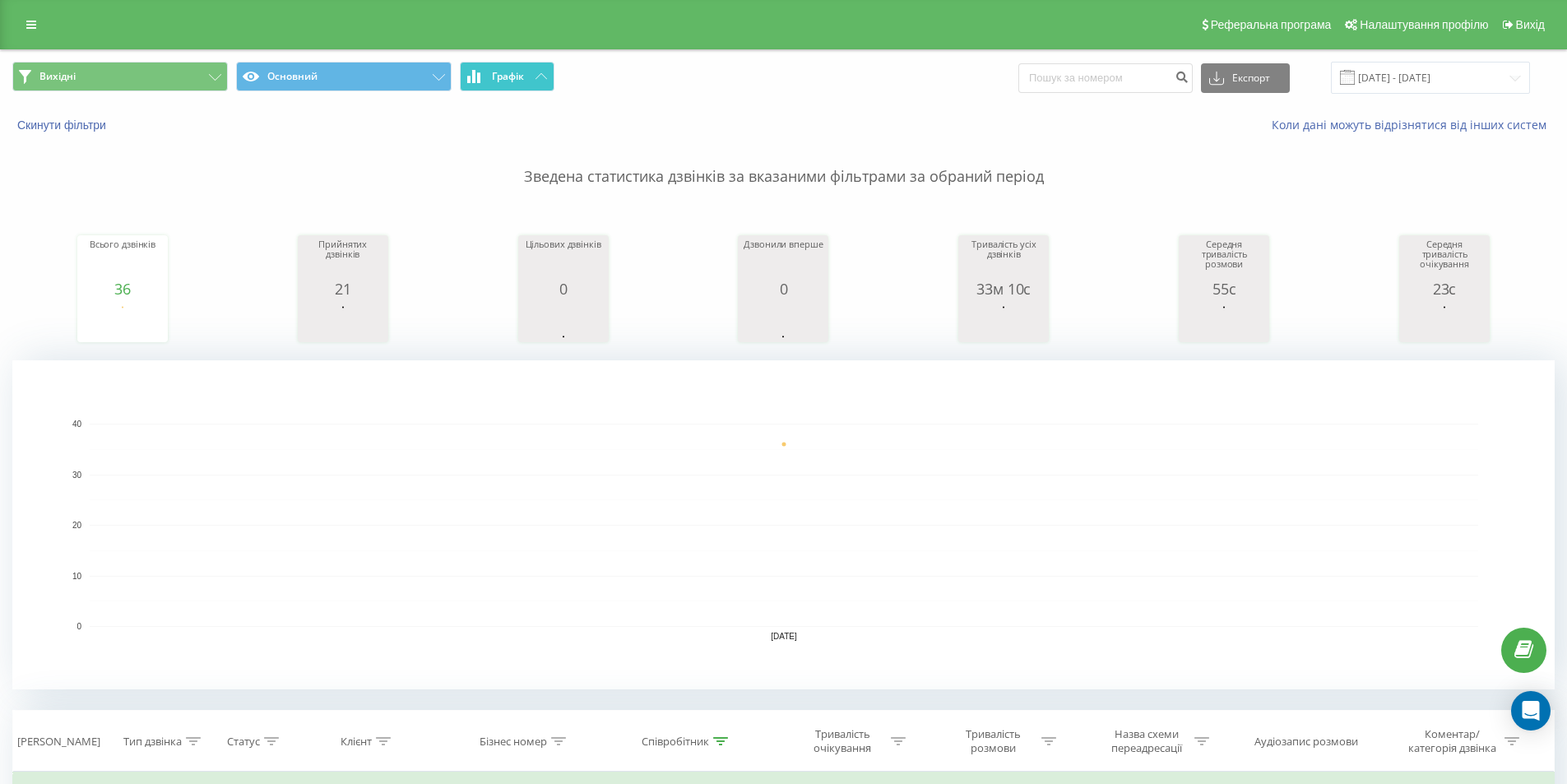
drag, startPoint x: 0, startPoint y: 0, endPoint x: 462, endPoint y: 0, distance: 462.0
click at [542, 74] on icon at bounding box center [542, 76] width 12 height 6
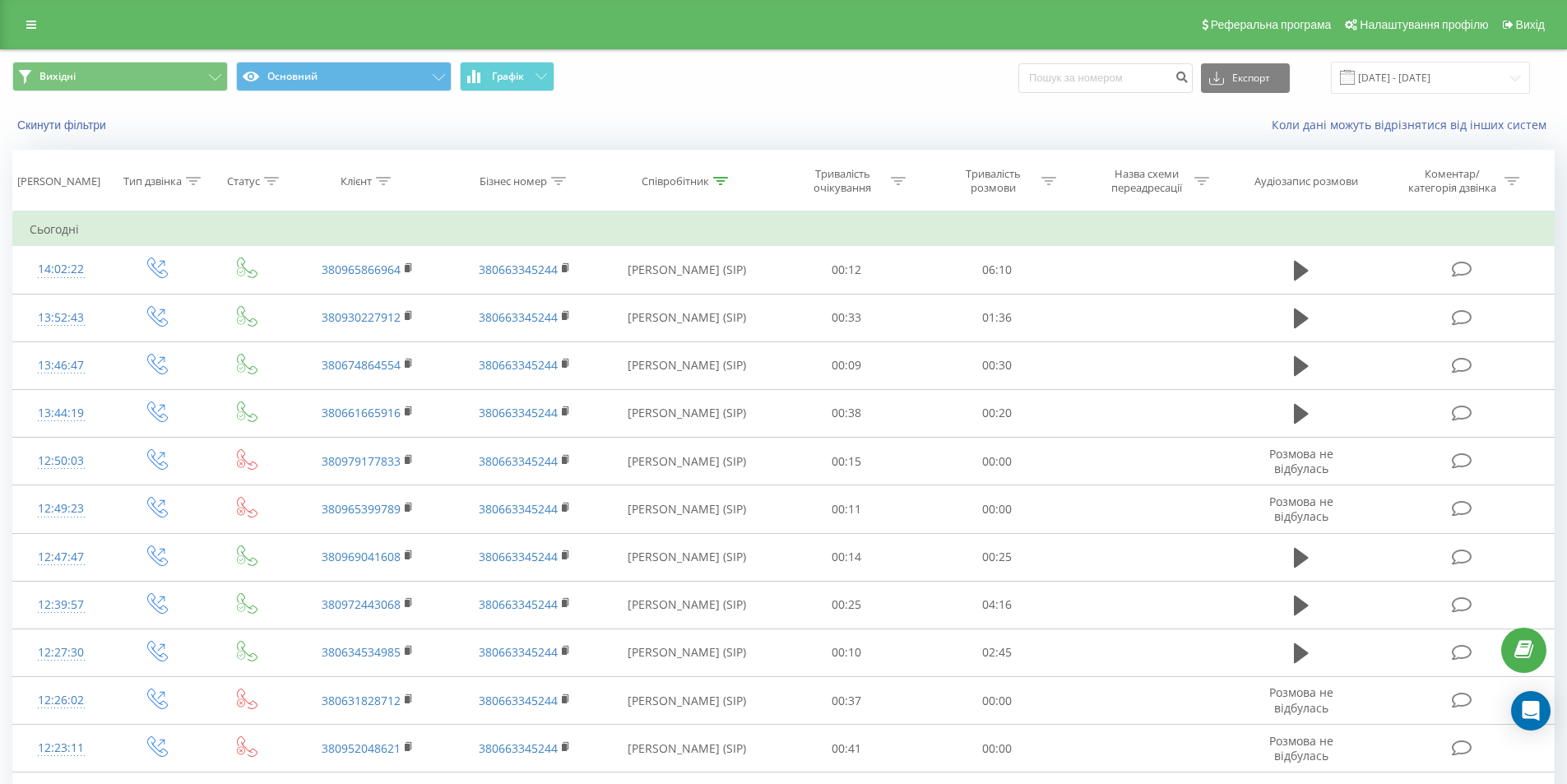
click at [509, 60] on div "Вихідні Основний Графік Експорт .csv .xls .xlsx 20.09.2025 - 20.09.2025" at bounding box center [784, 78] width 1566 height 55
click at [509, 66] on button "Графік" at bounding box center [507, 77] width 94 height 29
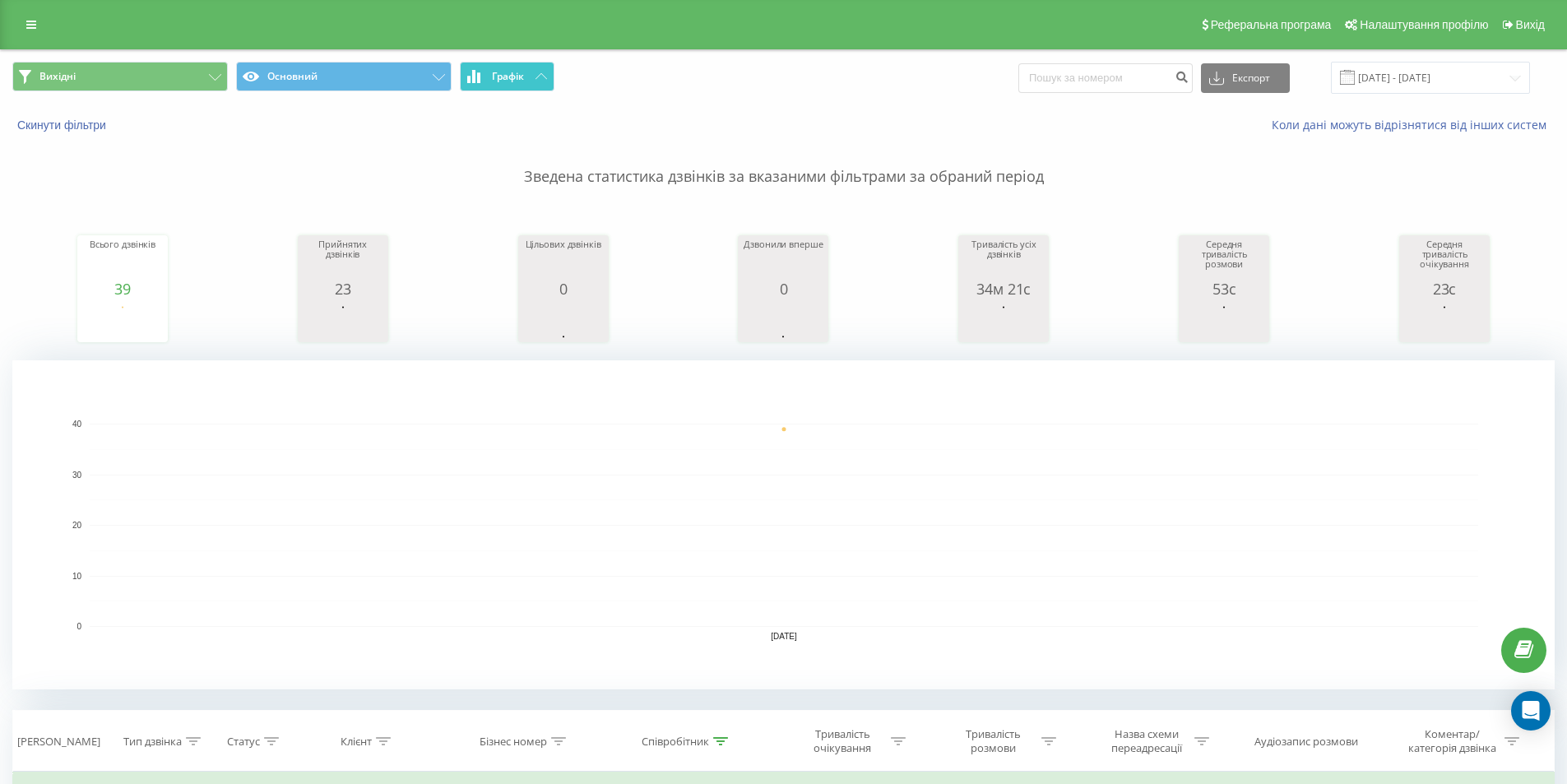
click at [509, 72] on span "Графік" at bounding box center [507, 77] width 32 height 12
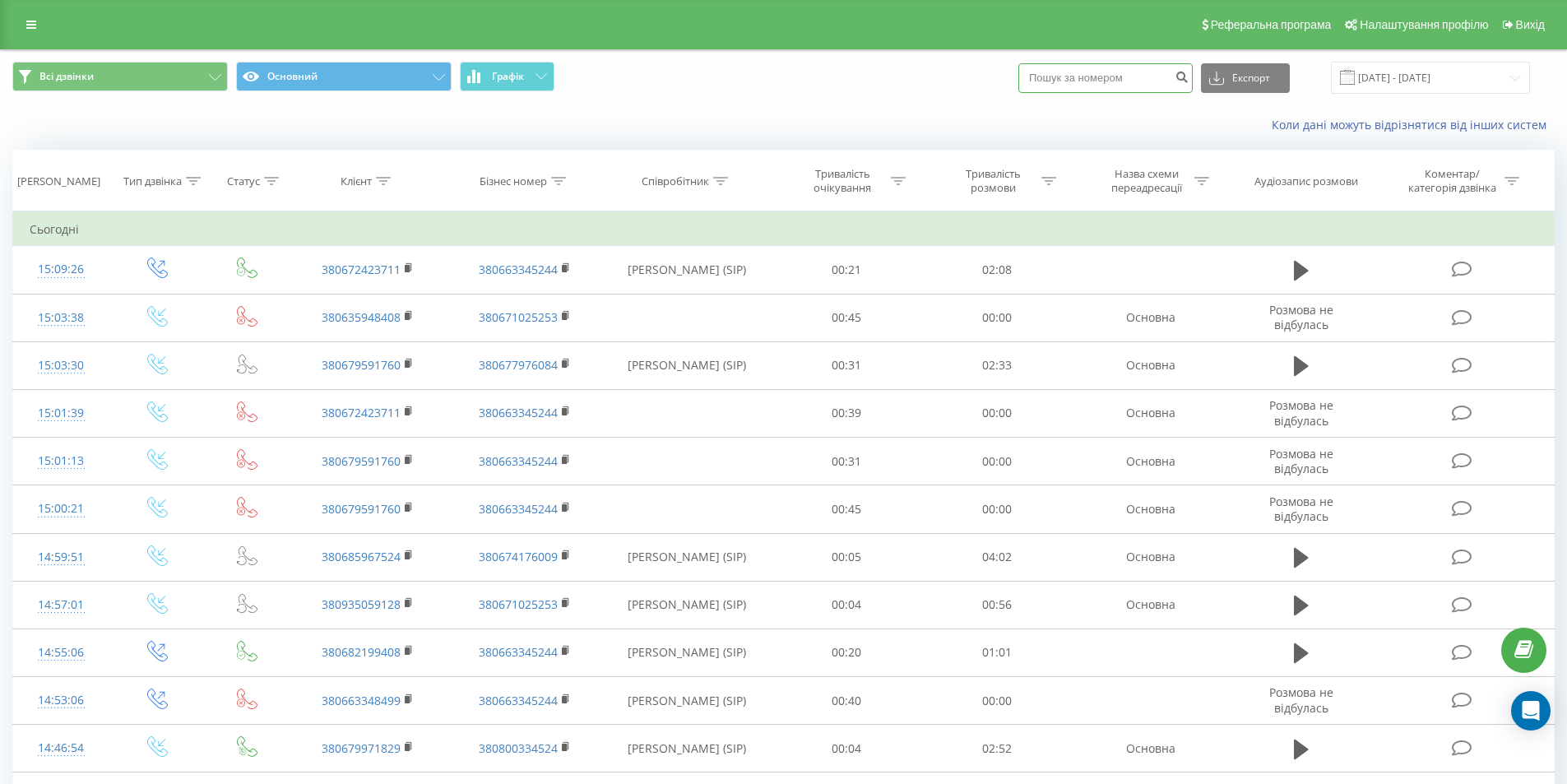
click at [1092, 79] on input at bounding box center [1105, 78] width 174 height 29
paste input "380683542381"
type input "380683542381"
click at [1189, 80] on icon "submit" at bounding box center [1182, 75] width 14 height 10
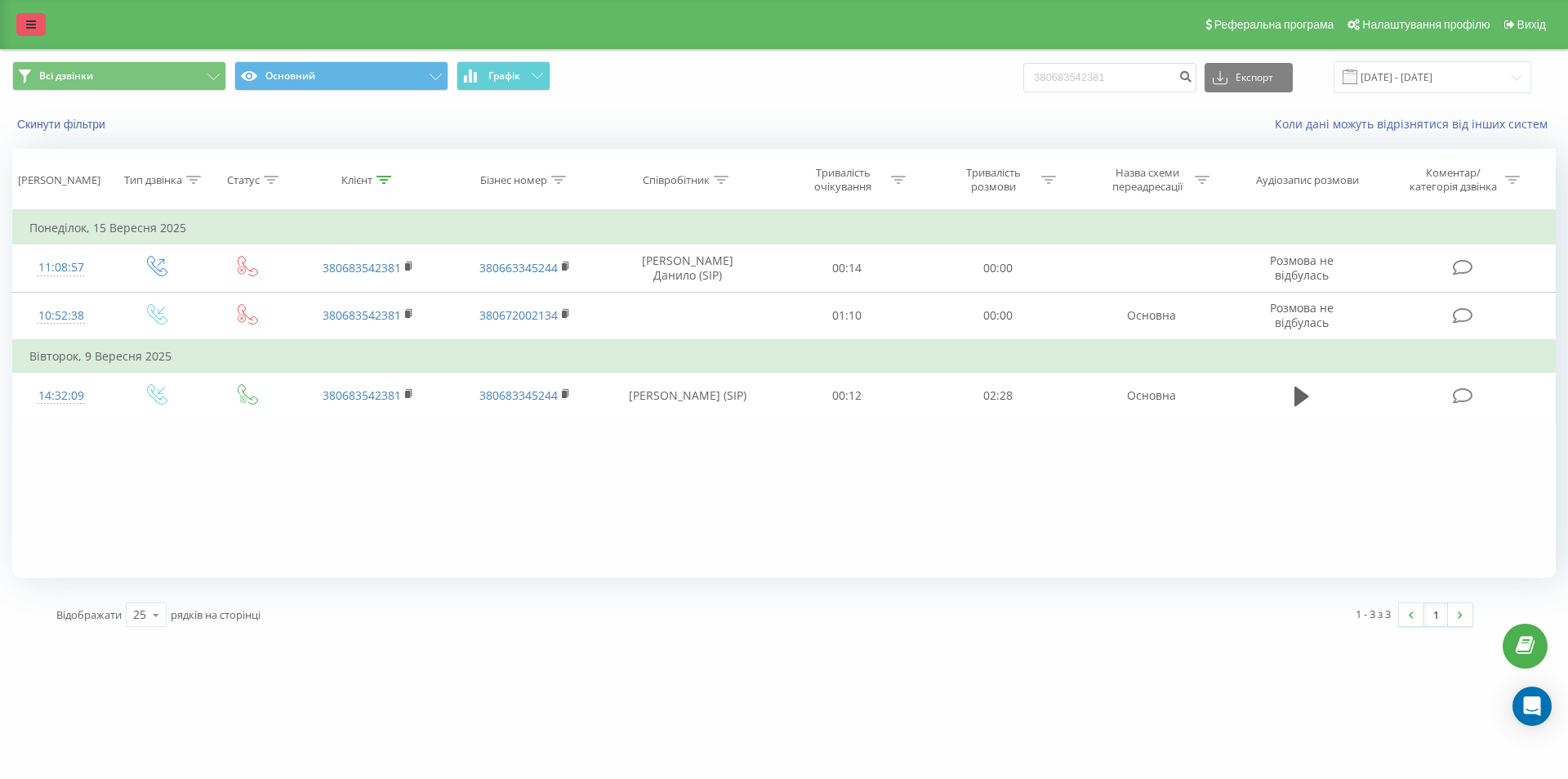
click at [29, 31] on link at bounding box center [31, 23] width 29 height 22
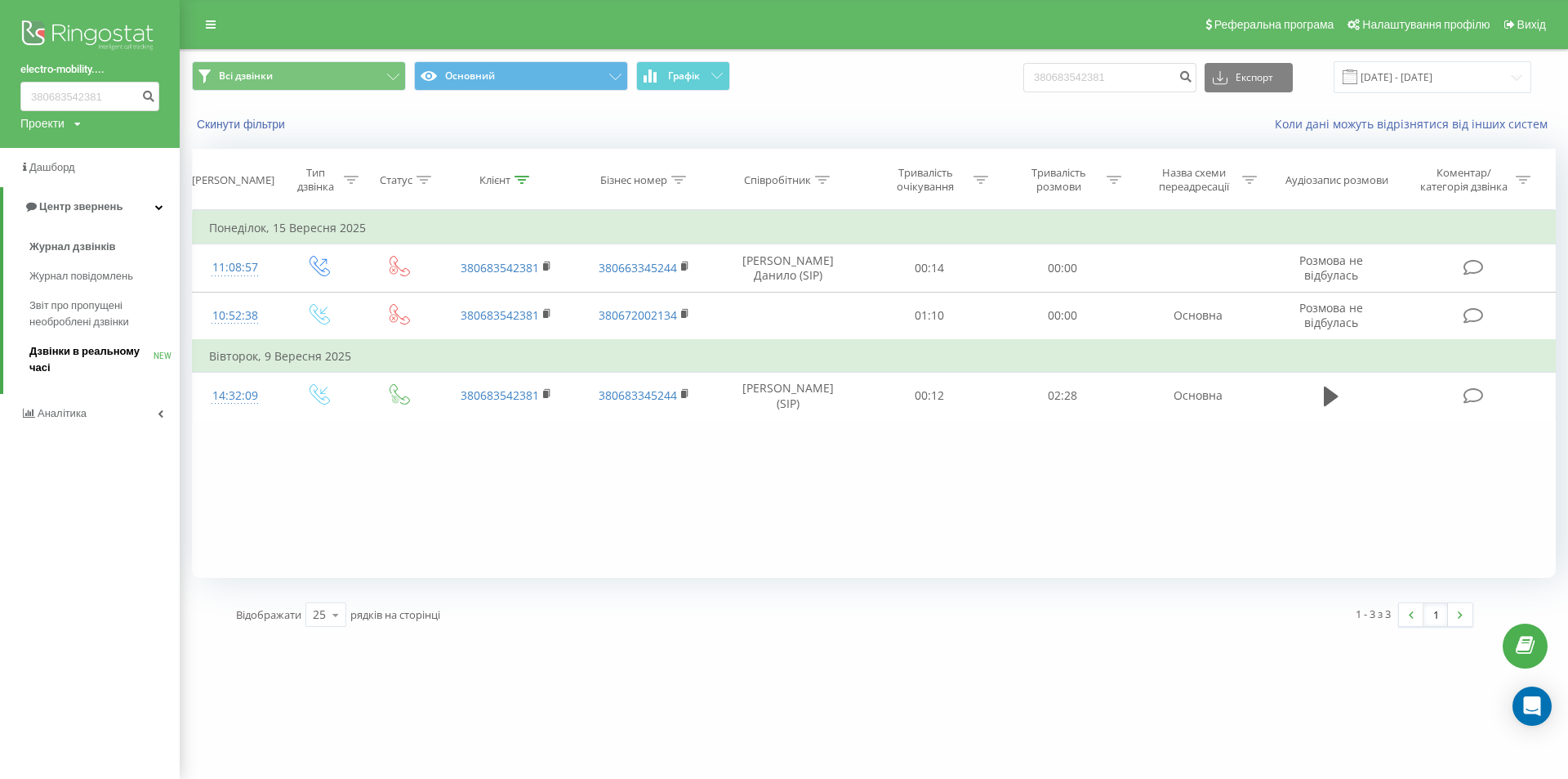
click at [62, 345] on span "Дзвінки в реальному часі" at bounding box center [91, 359] width 124 height 32
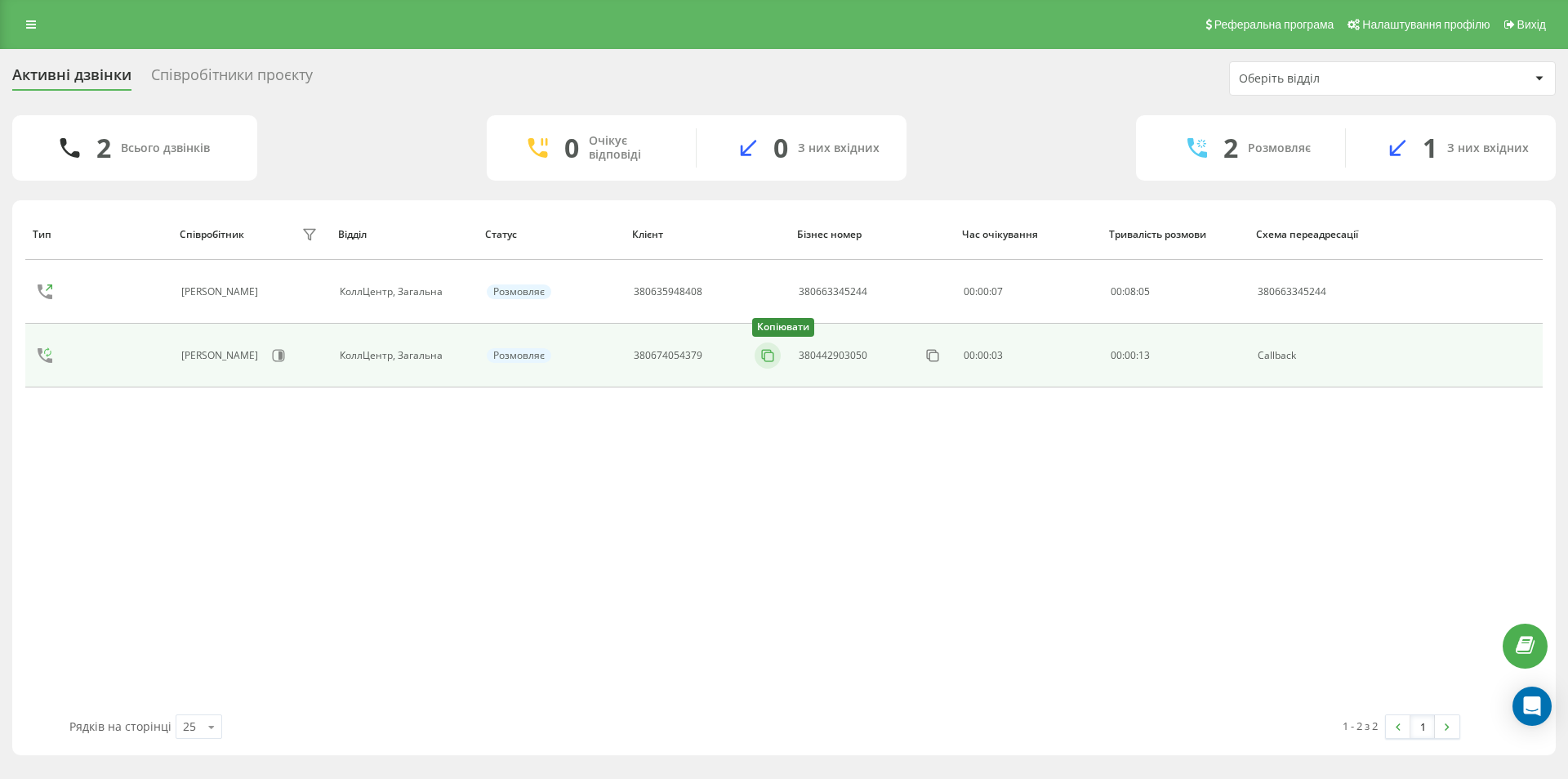
click at [761, 351] on icon at bounding box center [767, 355] width 17 height 17
